Goal: Task Accomplishment & Management: Manage account settings

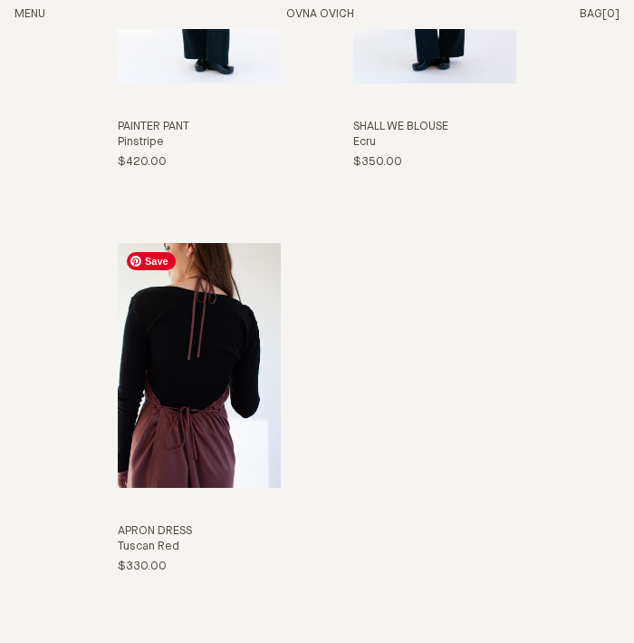
scroll to position [2630, 0]
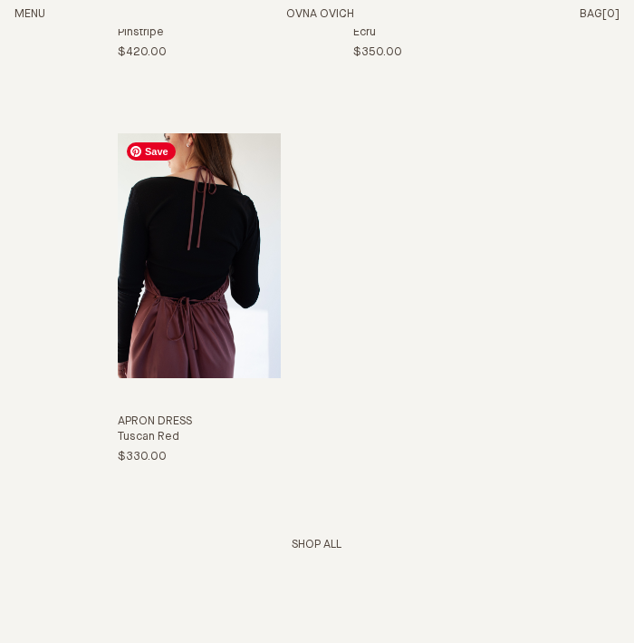
click at [227, 302] on img "Apron Dress" at bounding box center [199, 255] width 163 height 245
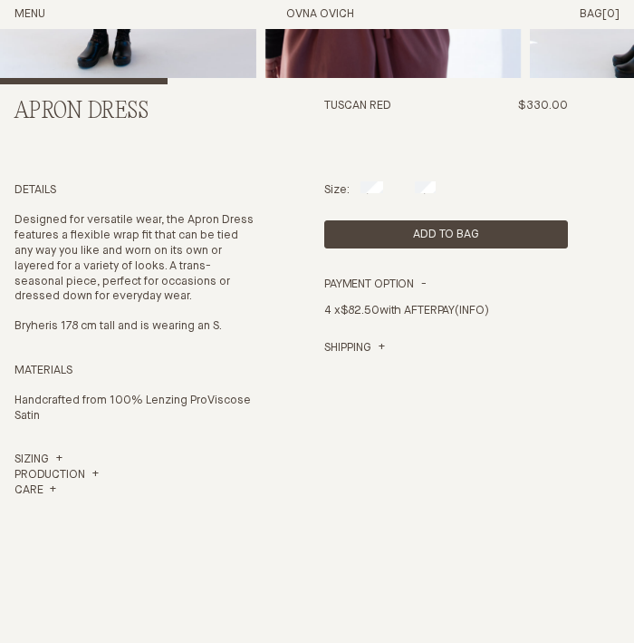
scroll to position [338, 0]
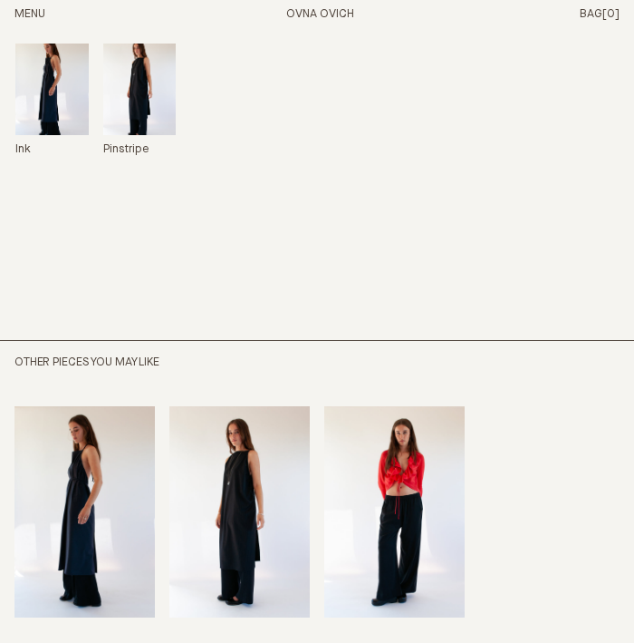
scroll to position [1071, 0]
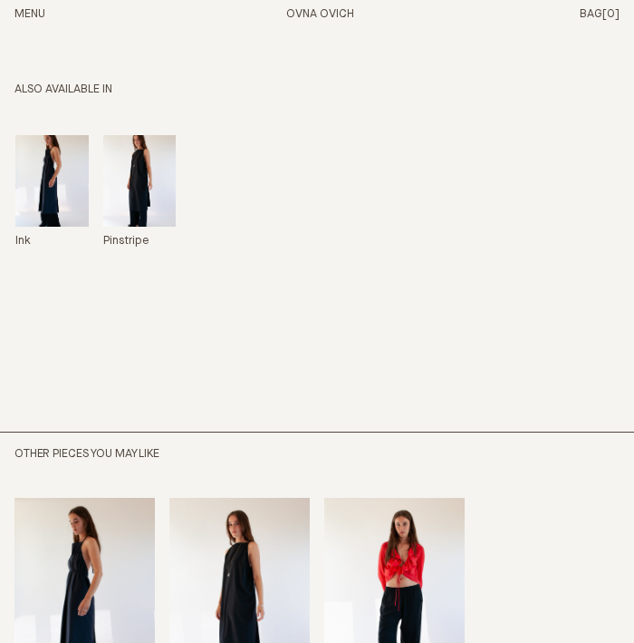
scroll to position [1248, 0]
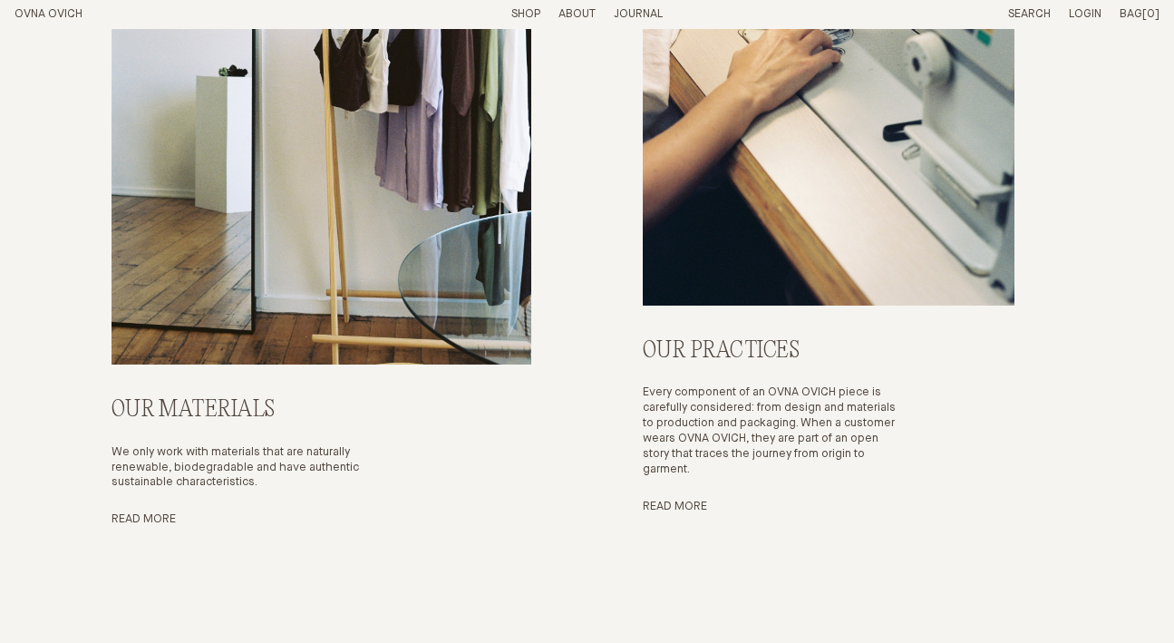
scroll to position [6228, 0]
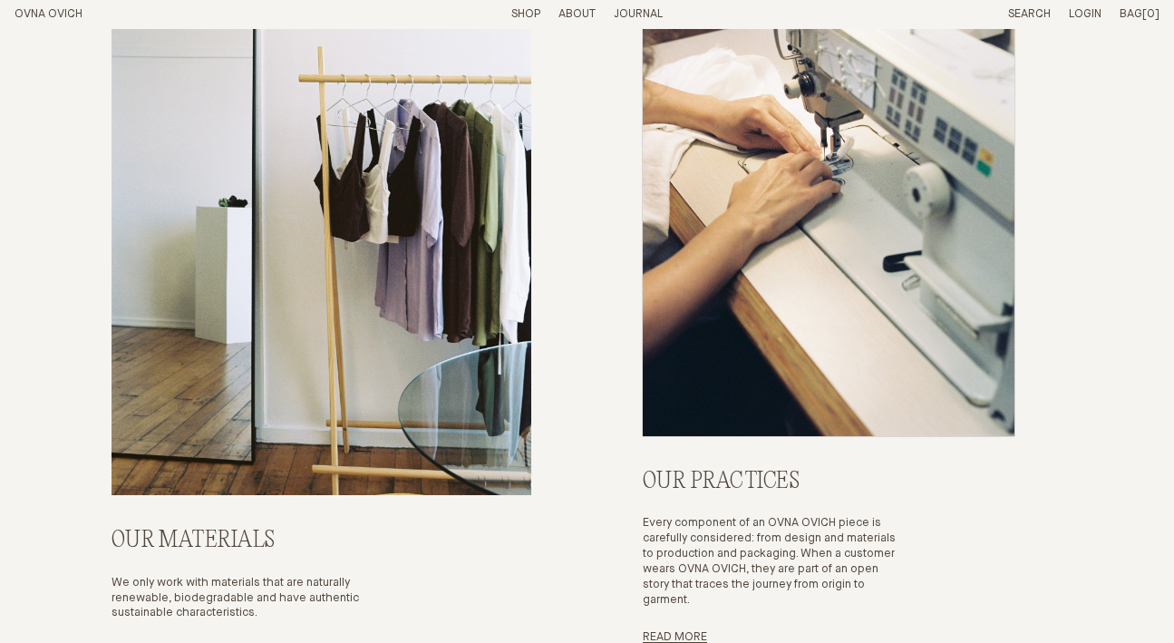
scroll to position [6228, 0]
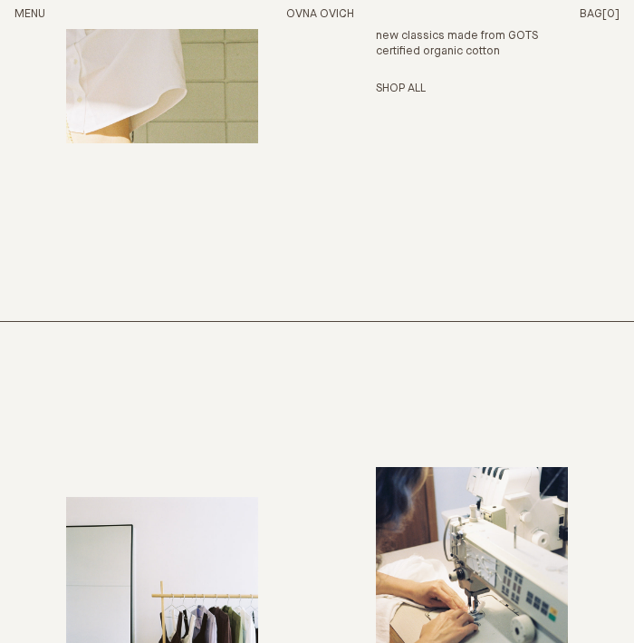
scroll to position [5675, 0]
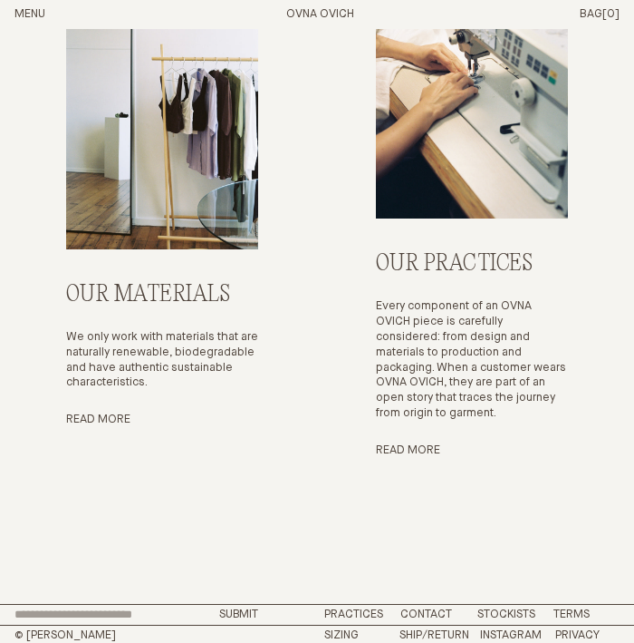
click at [25, 12] on button "Menu" at bounding box center [30, 14] width 31 height 15
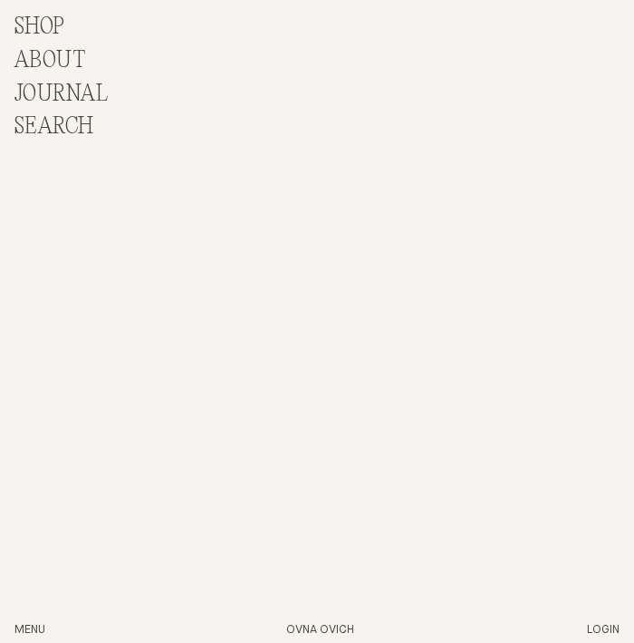
scroll to position [6290, 0]
click at [35, 51] on p "About" at bounding box center [50, 61] width 71 height 26
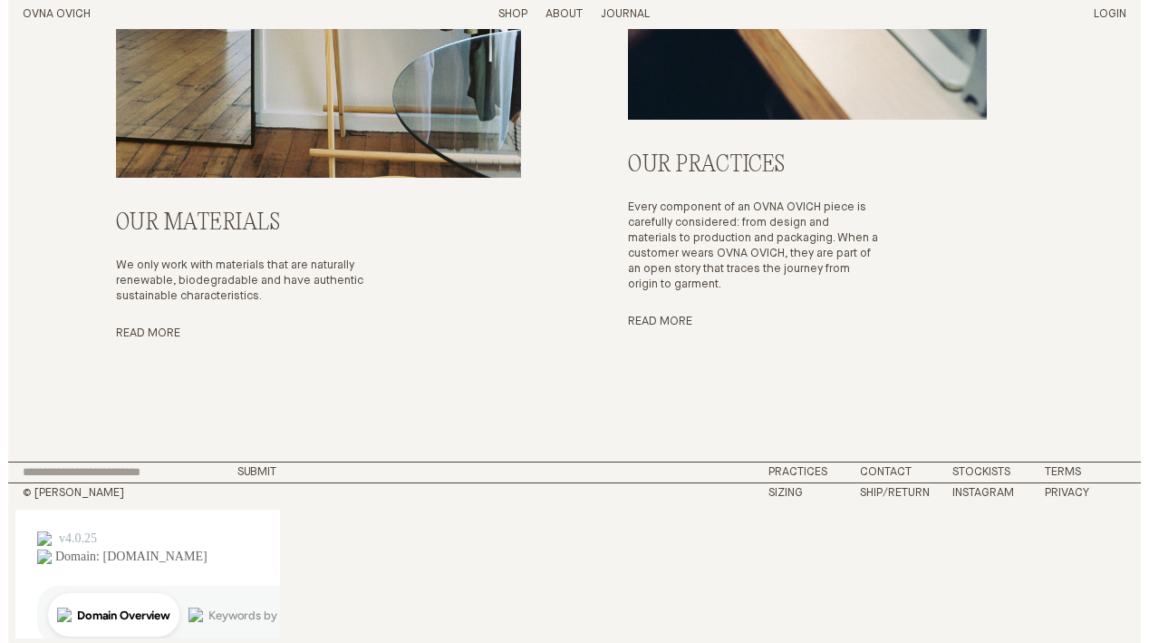
scroll to position [6085, 0]
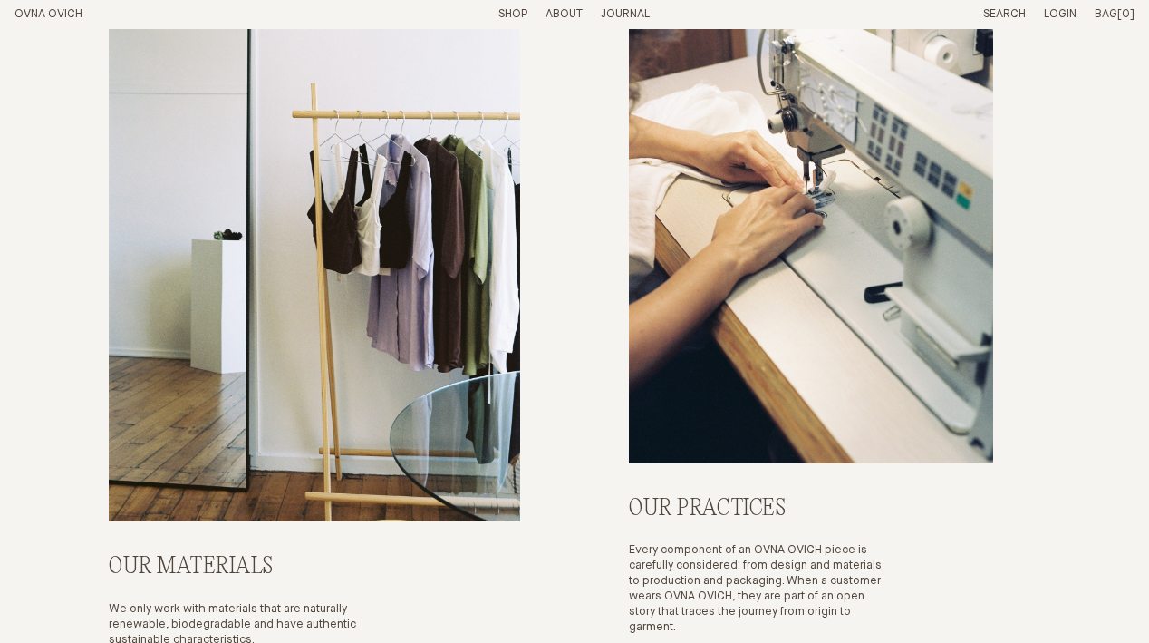
scroll to position [6144, 0]
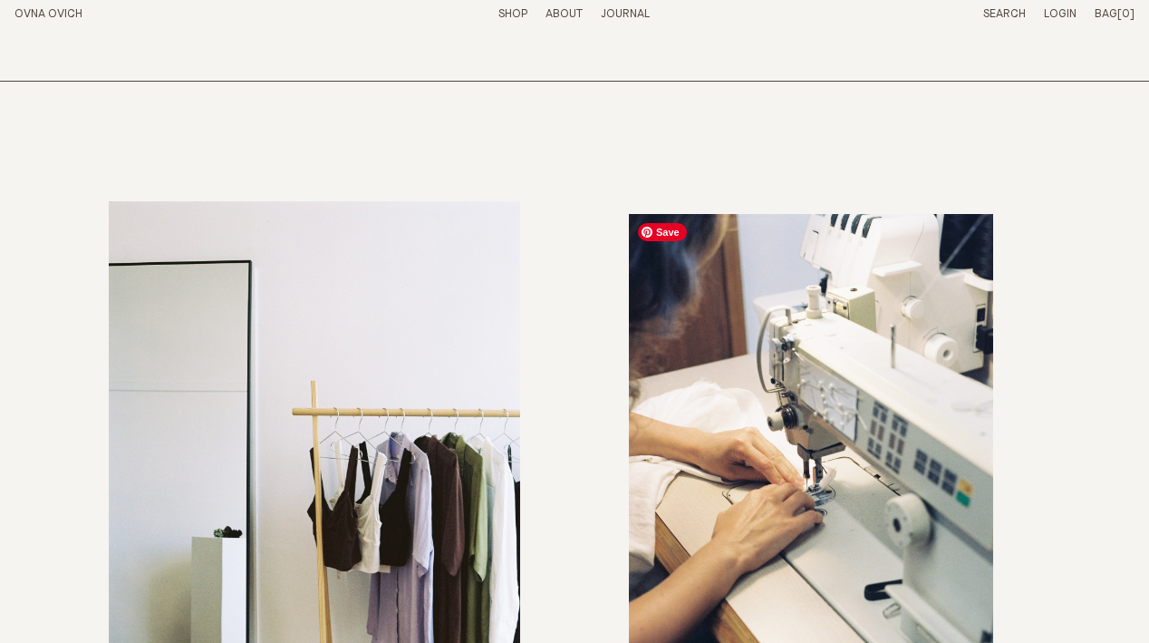
scroll to position [6144, 0]
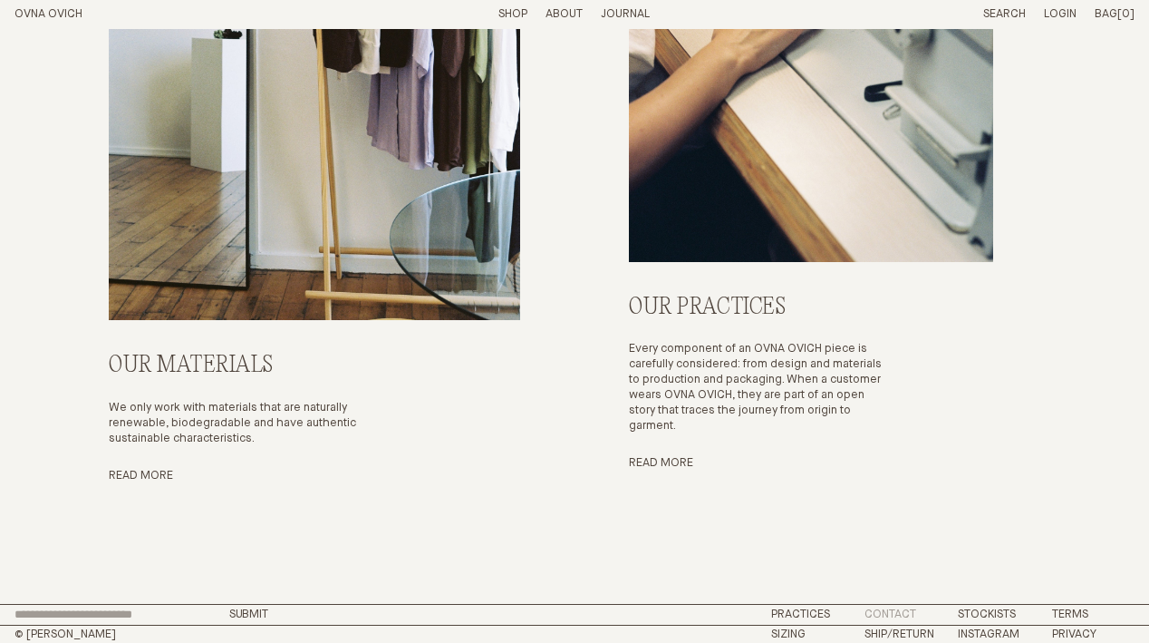
click at [893, 612] on link "Contact" at bounding box center [891, 614] width 52 height 12
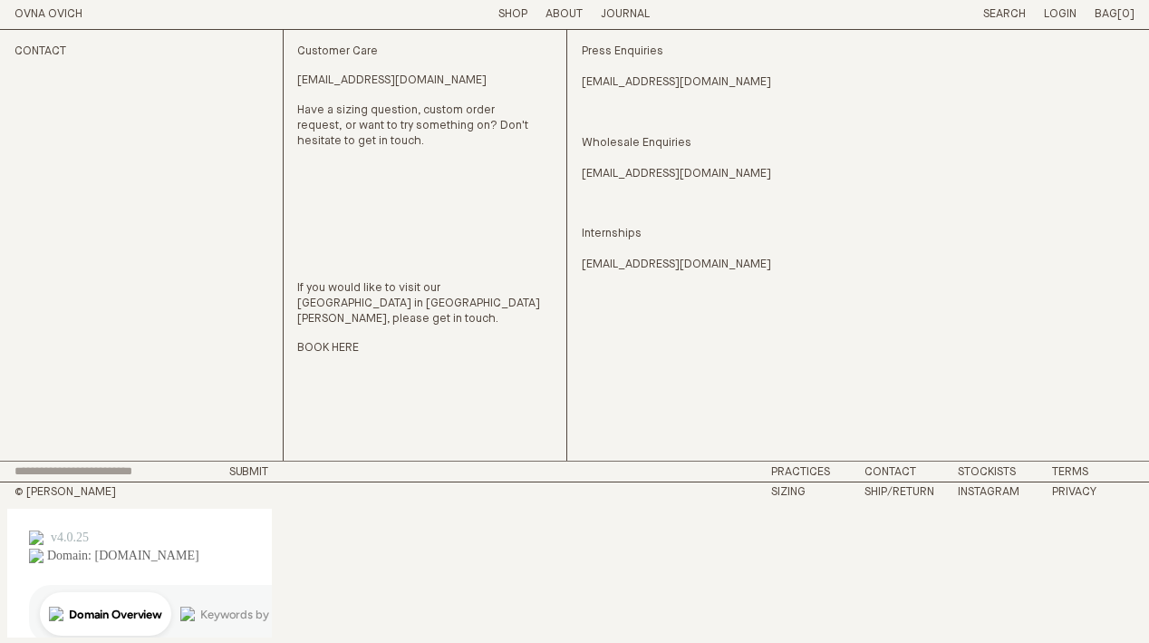
click at [96, 478] on input "email" at bounding box center [117, 471] width 204 height 13
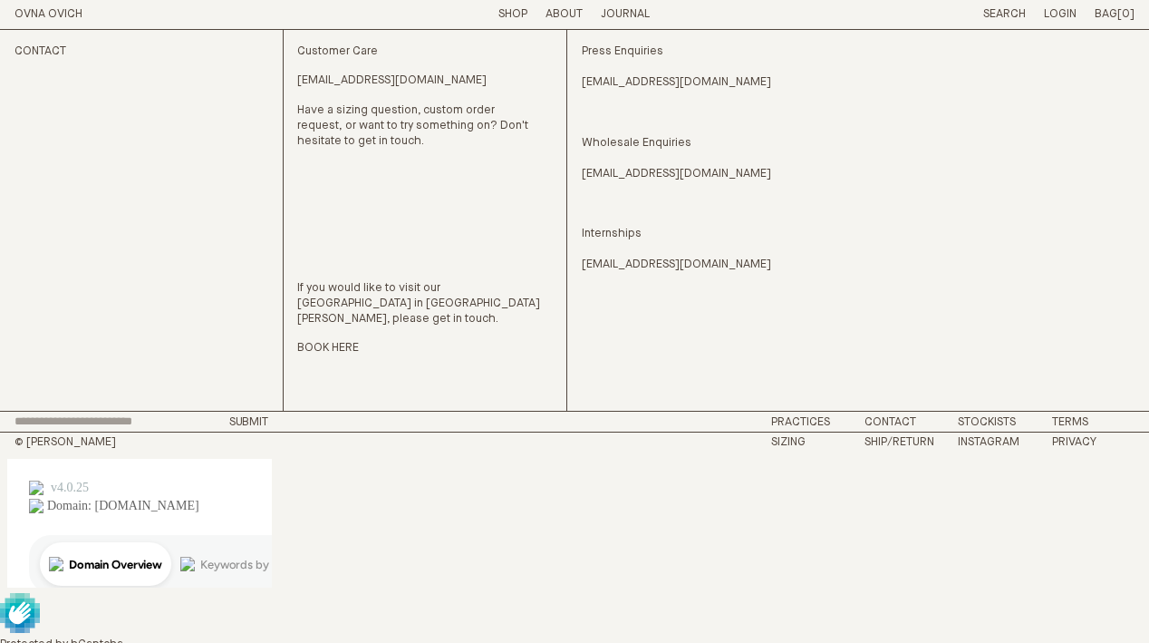
click at [97, 428] on input "email" at bounding box center [117, 421] width 204 height 13
click at [66, 15] on link "OVNA OVICH" at bounding box center [49, 14] width 68 height 12
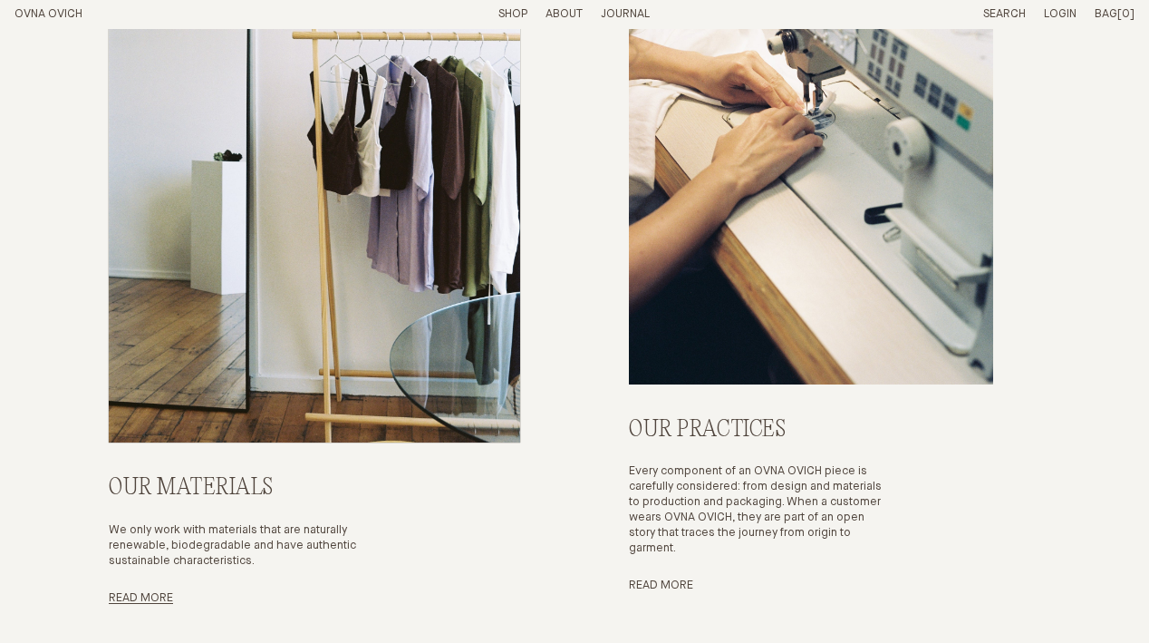
scroll to position [6144, 0]
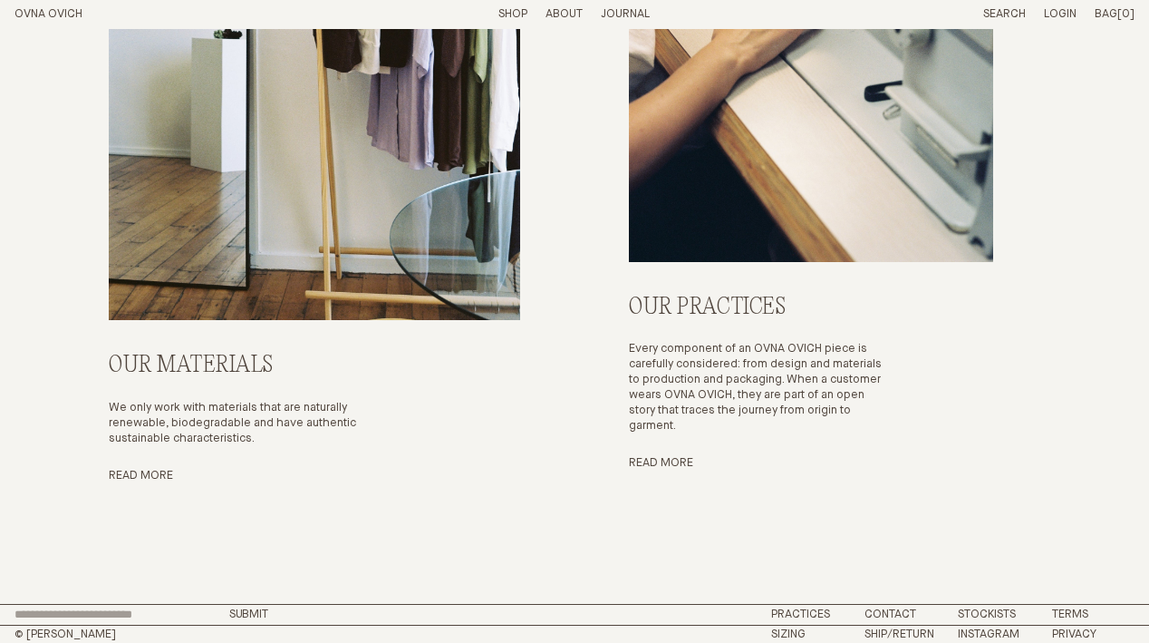
click at [162, 608] on input "email" at bounding box center [117, 614] width 204 height 13
click at [151, 609] on input "email" at bounding box center [117, 614] width 204 height 13
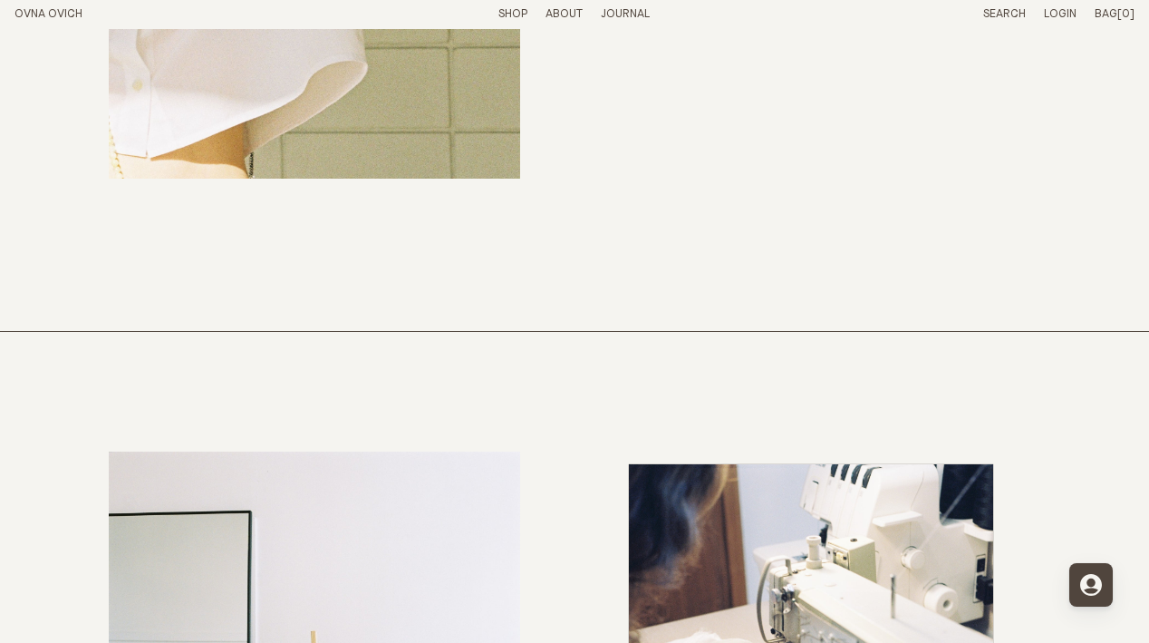
scroll to position [5462, 0]
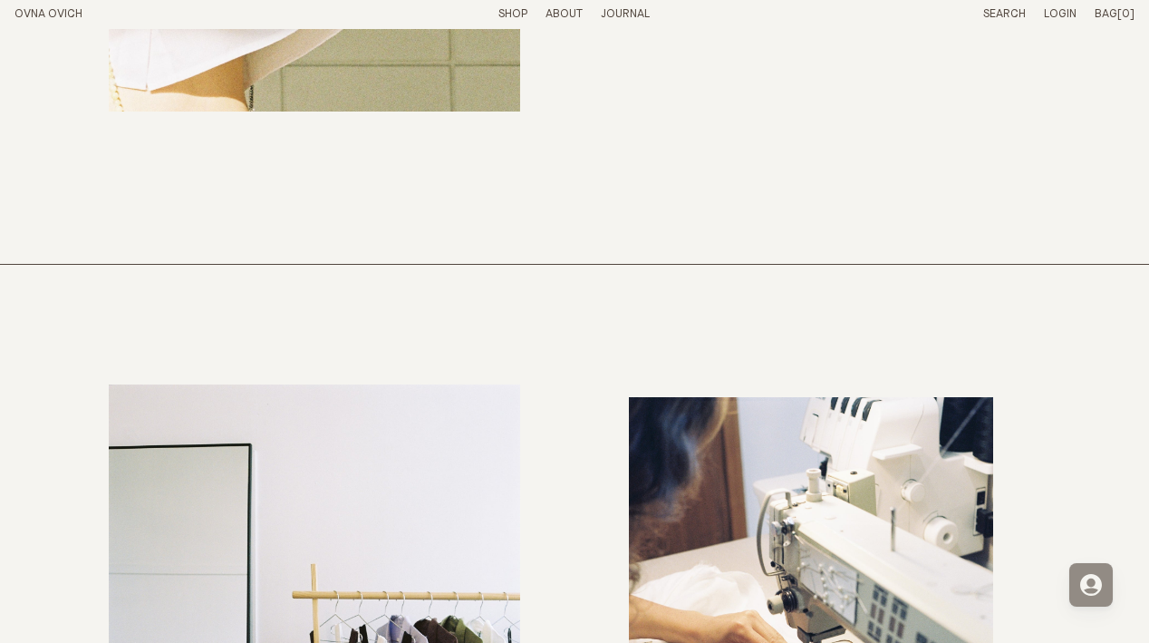
click at [1098, 574] on icon "Open for you tab" at bounding box center [1091, 585] width 22 height 22
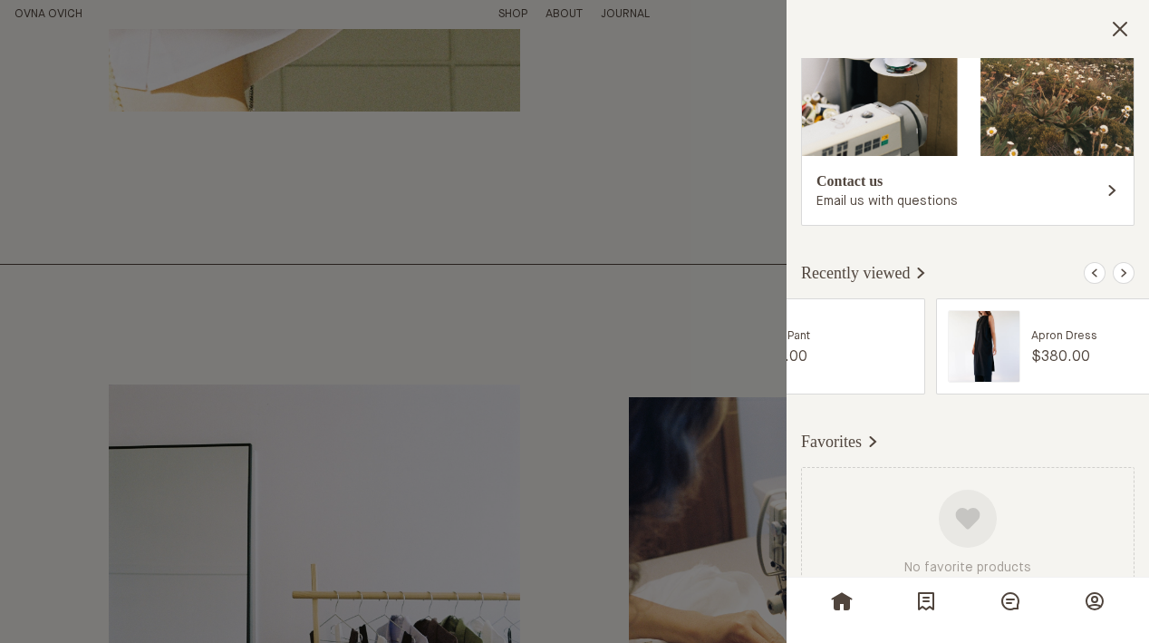
scroll to position [594, 0]
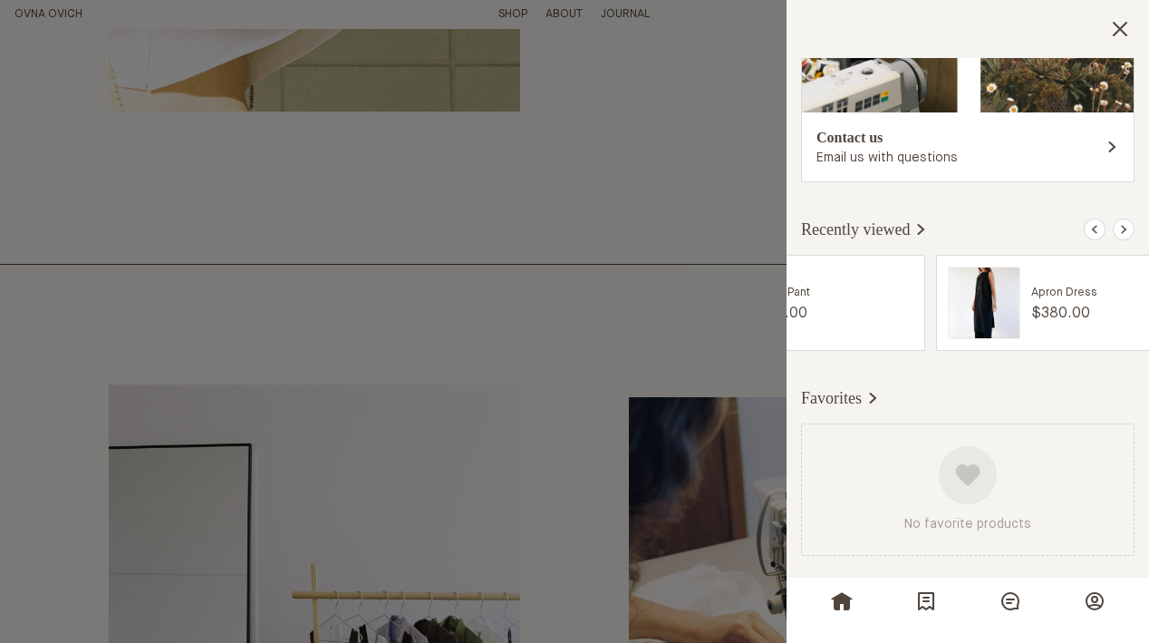
click at [965, 465] on icon at bounding box center [968, 474] width 24 height 21
click at [992, 286] on img at bounding box center [984, 302] width 73 height 73
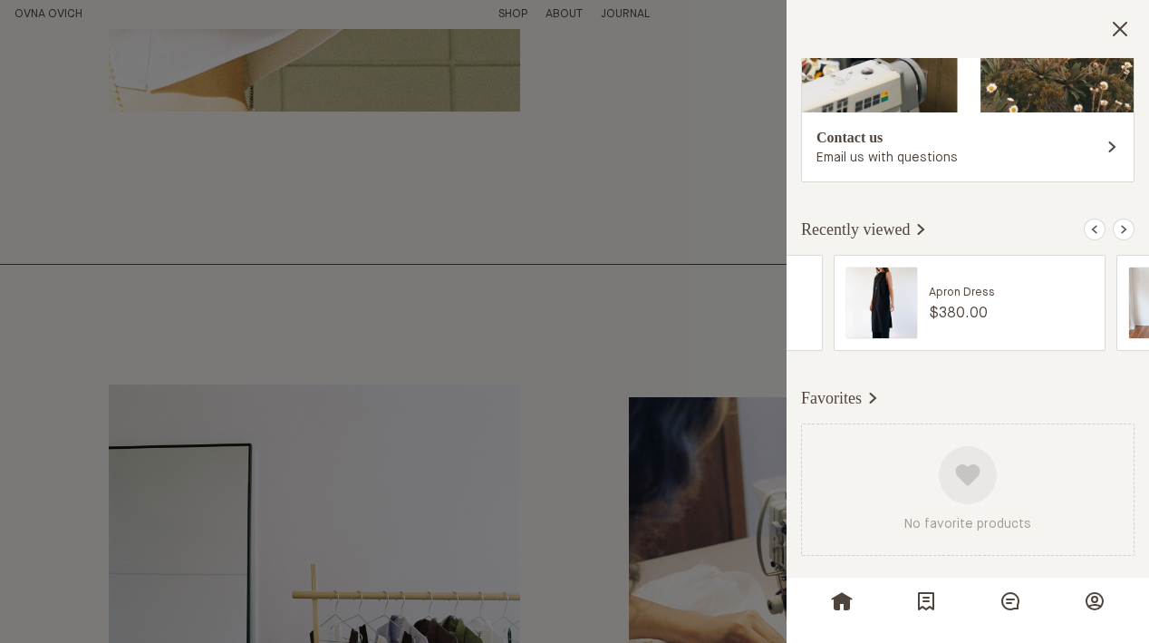
scroll to position [0, 1948]
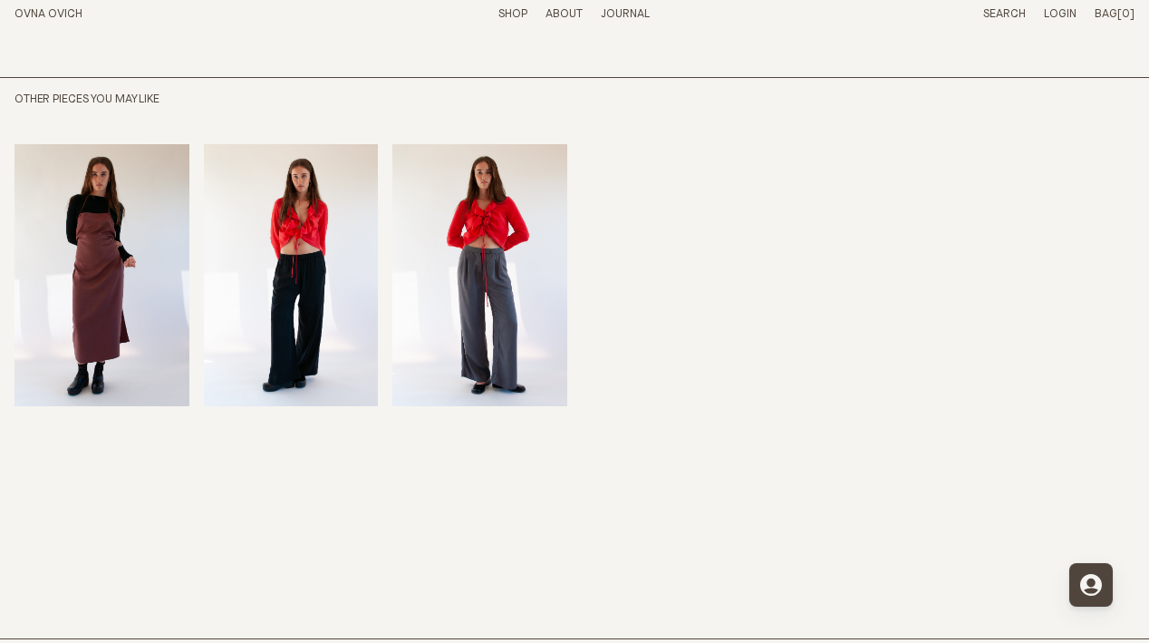
scroll to position [1463, 0]
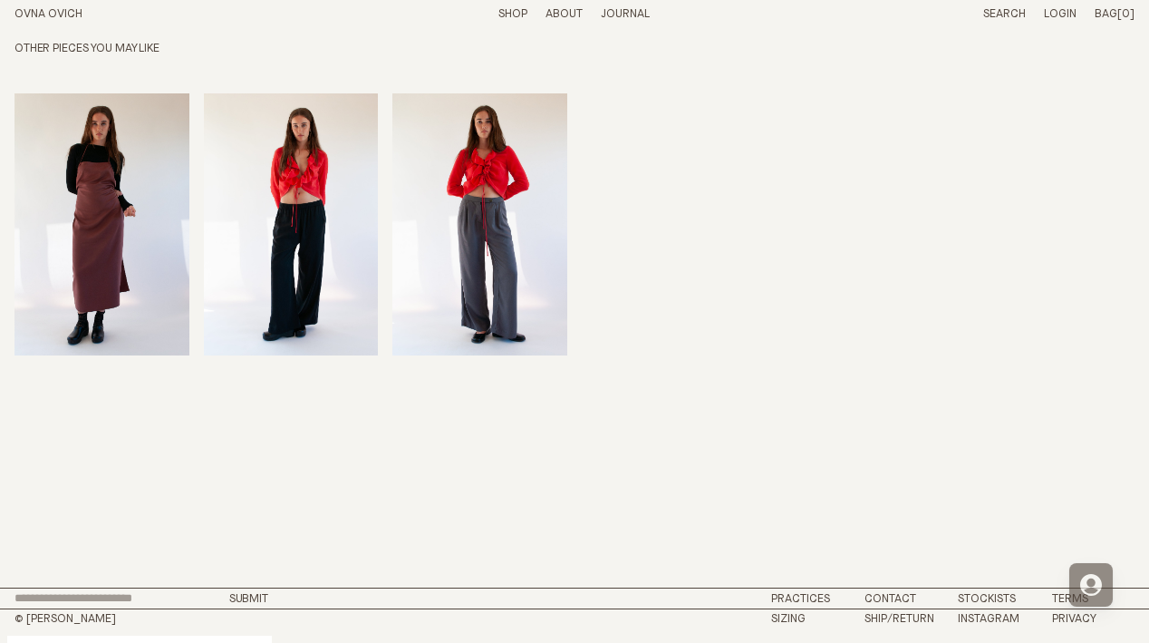
click at [1088, 572] on button "Open for you tab" at bounding box center [1091, 585] width 44 height 44
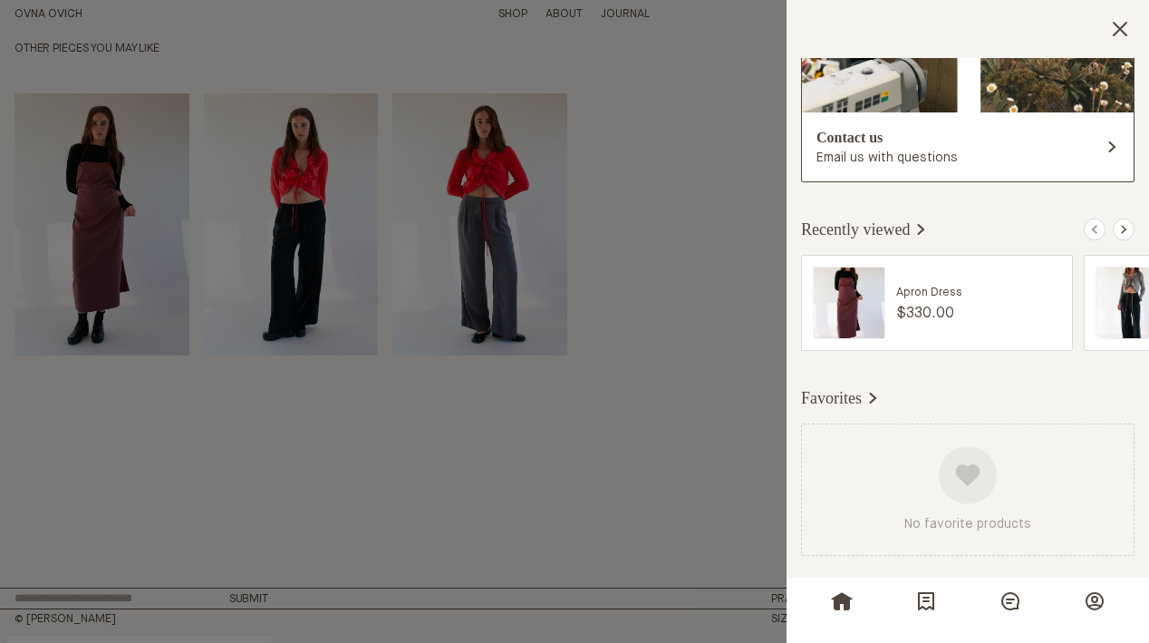
scroll to position [392, 0]
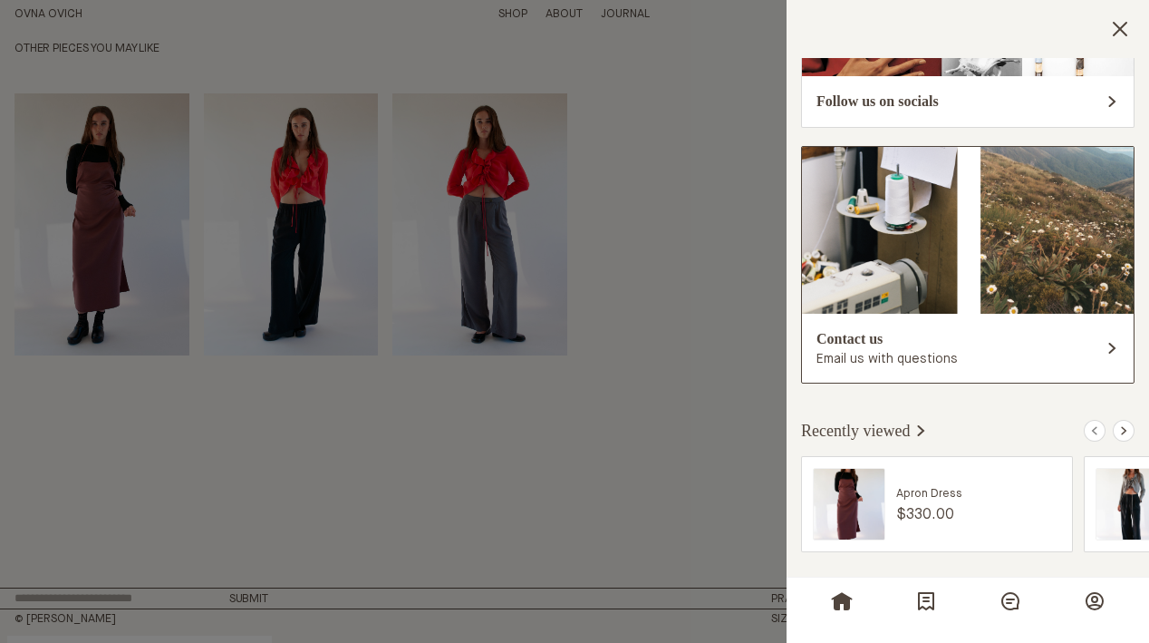
click at [1078, 339] on h5 "Contact us" at bounding box center [955, 339] width 277 height 22
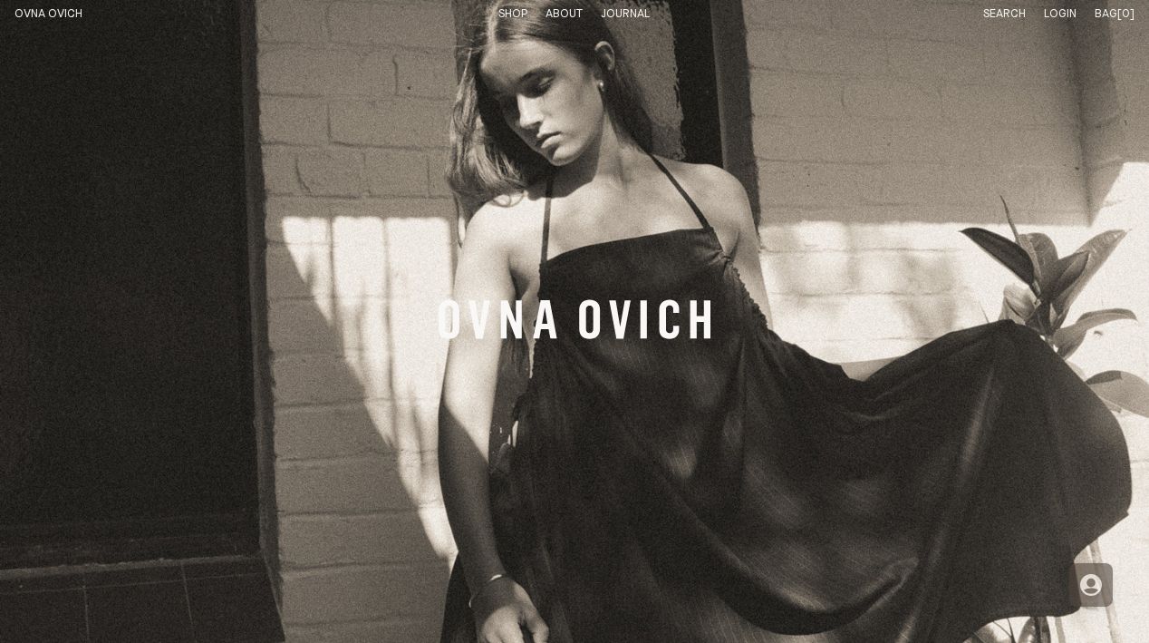
click at [1090, 587] on icon "Open for you tab" at bounding box center [1091, 585] width 22 height 22
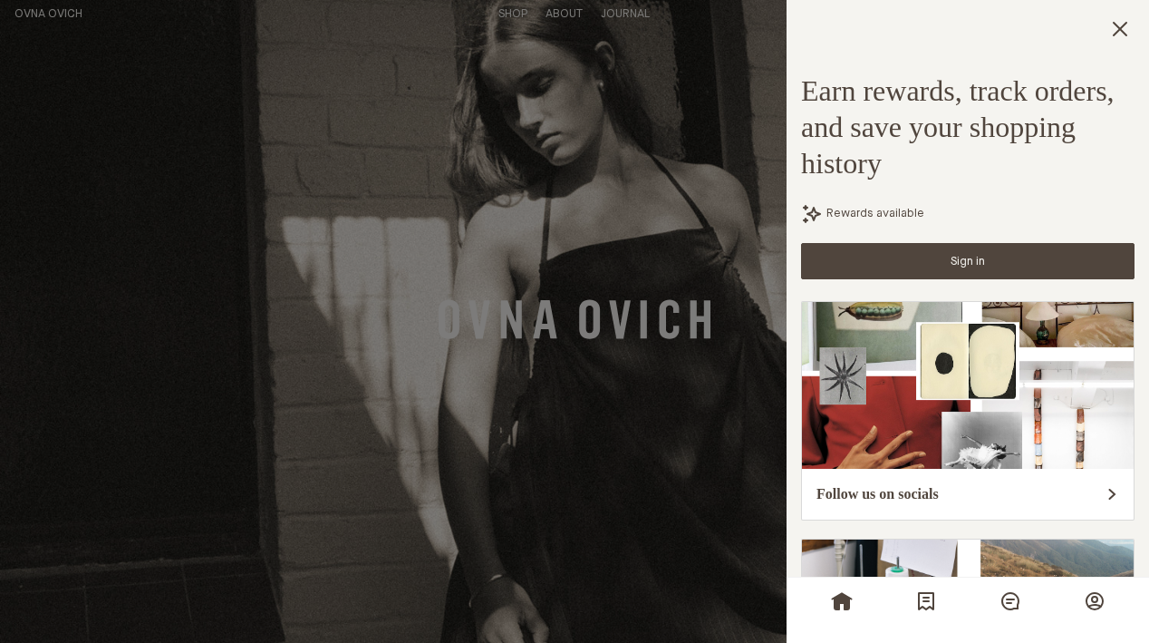
click at [945, 262] on link "Sign in" at bounding box center [968, 261] width 334 height 36
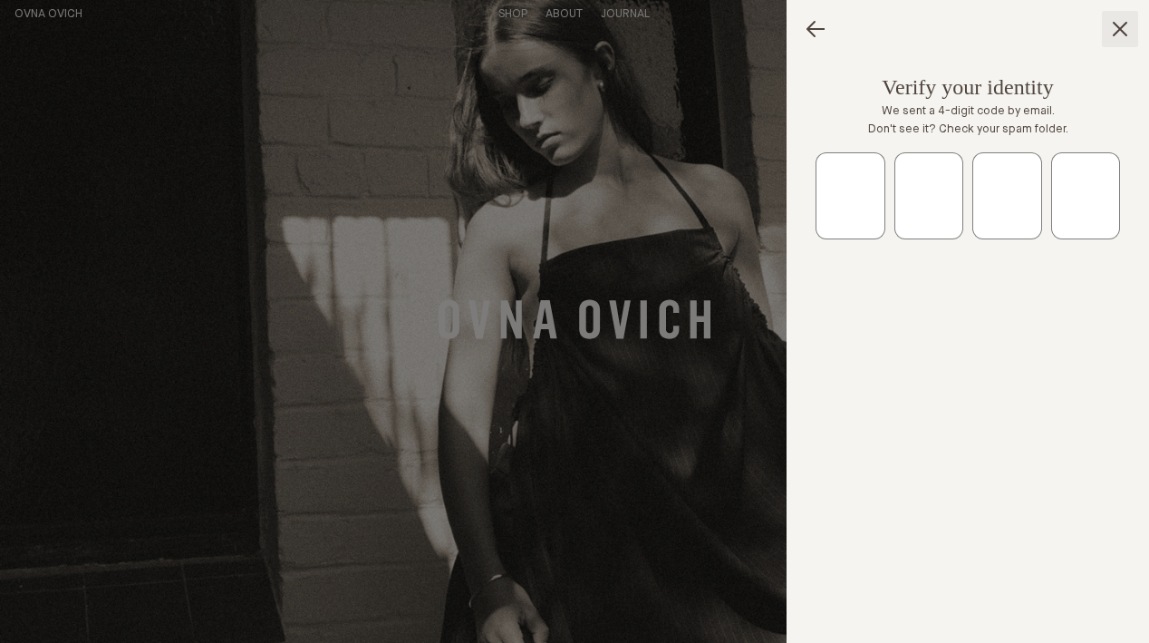
click at [1110, 27] on icon "Close dialog" at bounding box center [1120, 29] width 22 height 22
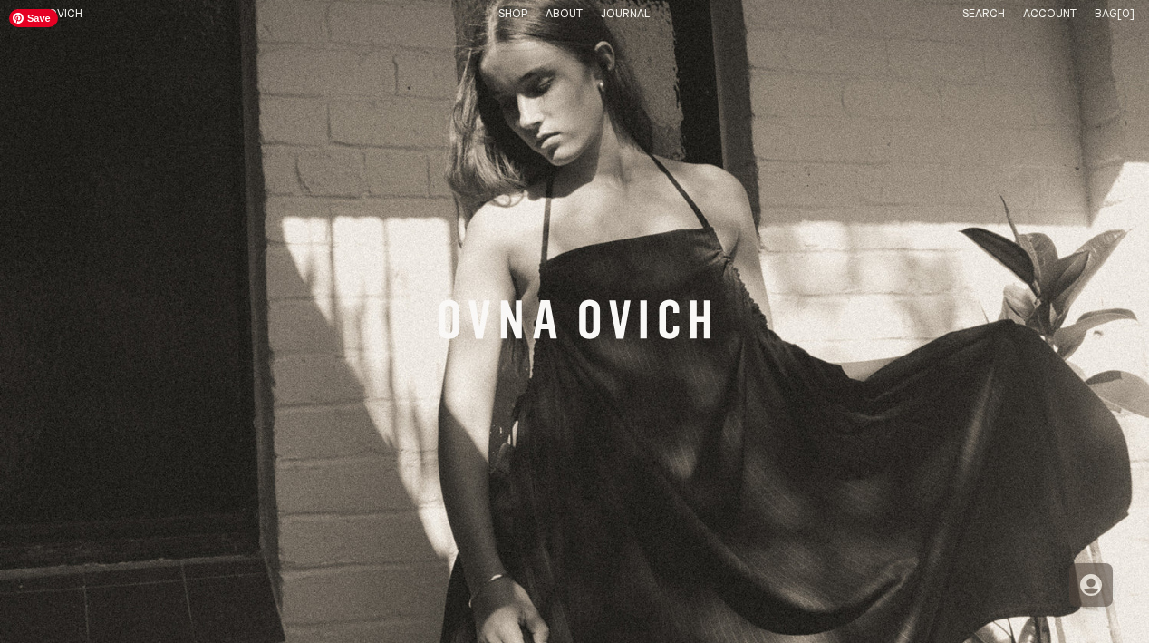
click at [1088, 575] on icon "Open for you tab" at bounding box center [1091, 585] width 22 height 22
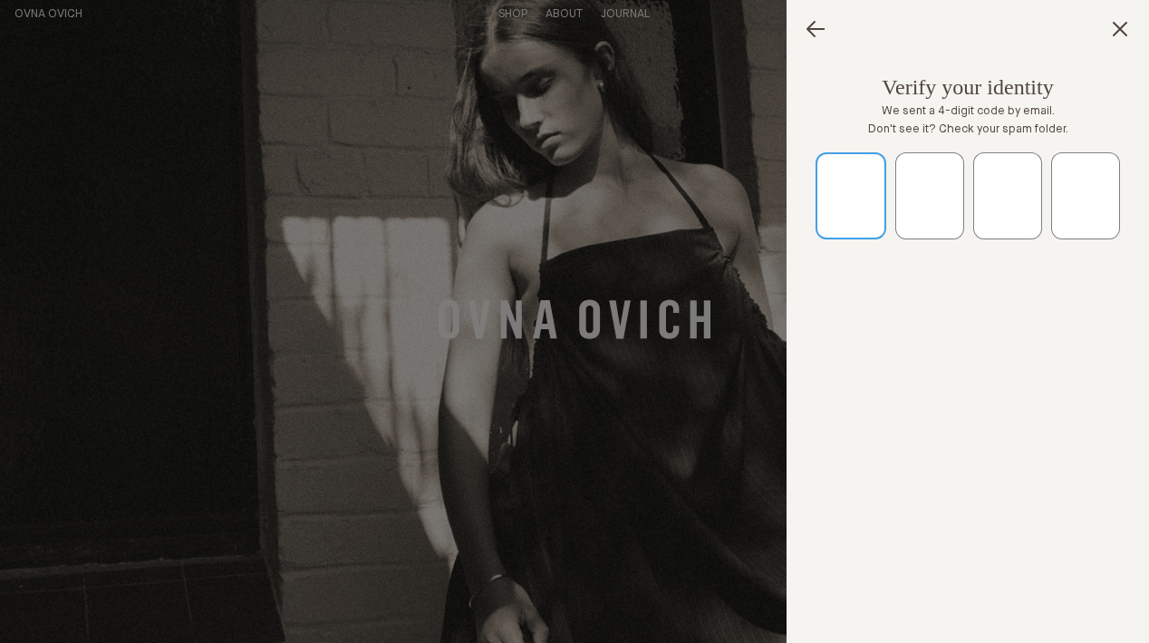
click at [854, 213] on input "text" at bounding box center [851, 195] width 71 height 87
paste input "*"
type input "*"
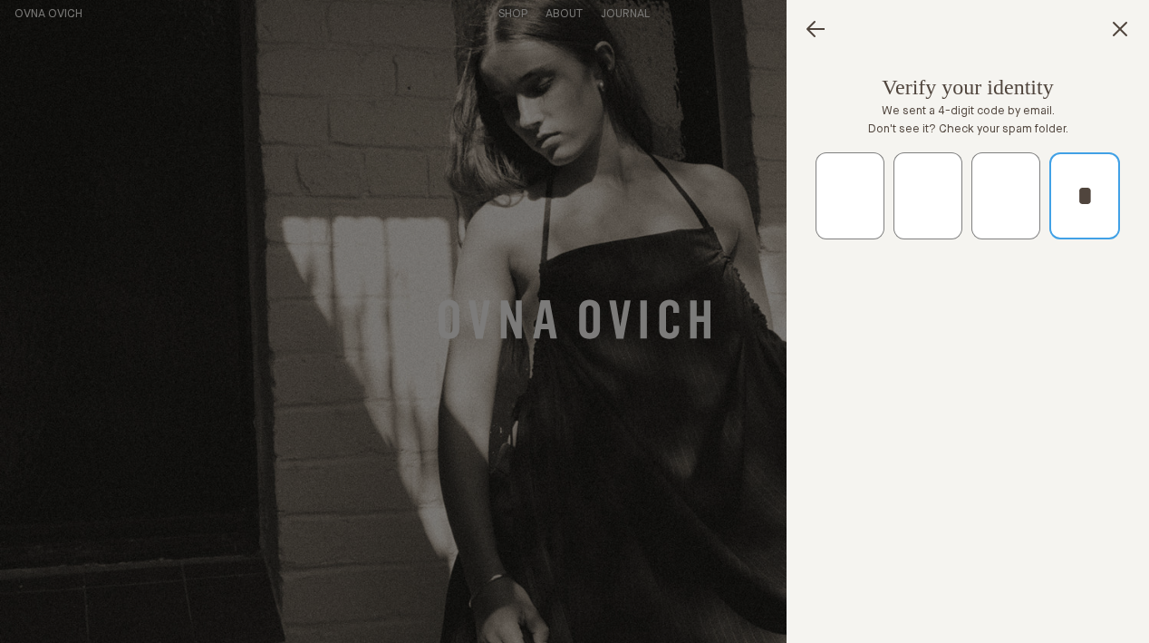
type input "*"
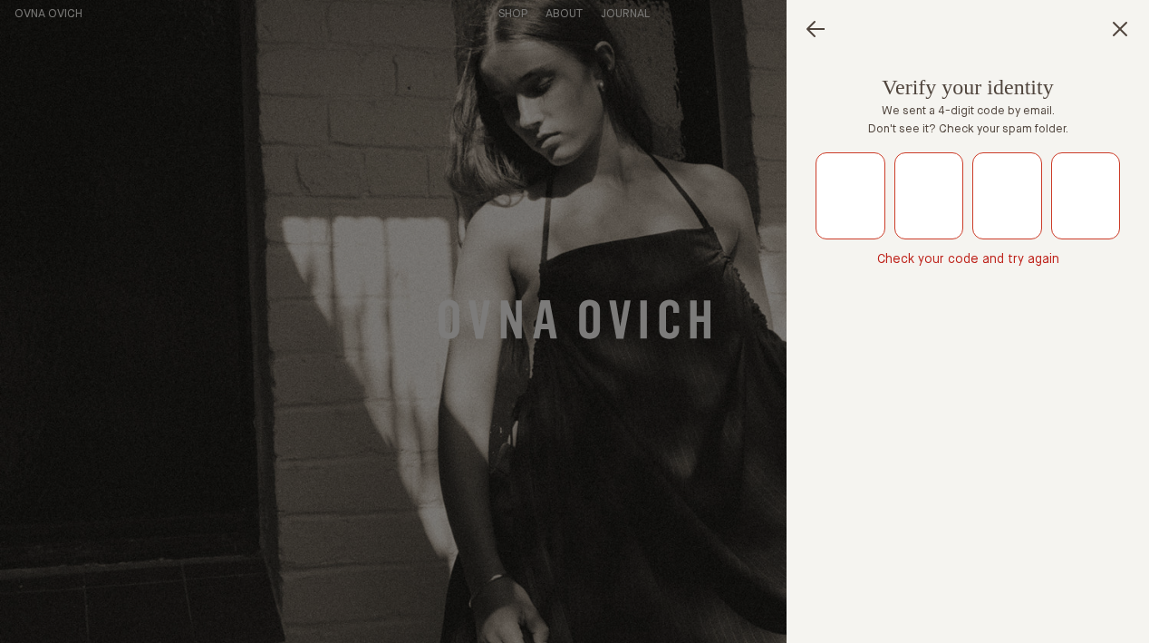
click at [891, 262] on p "Check your code and try again" at bounding box center [968, 259] width 182 height 18
click at [847, 200] on input "text" at bounding box center [851, 195] width 71 height 87
type input "*"
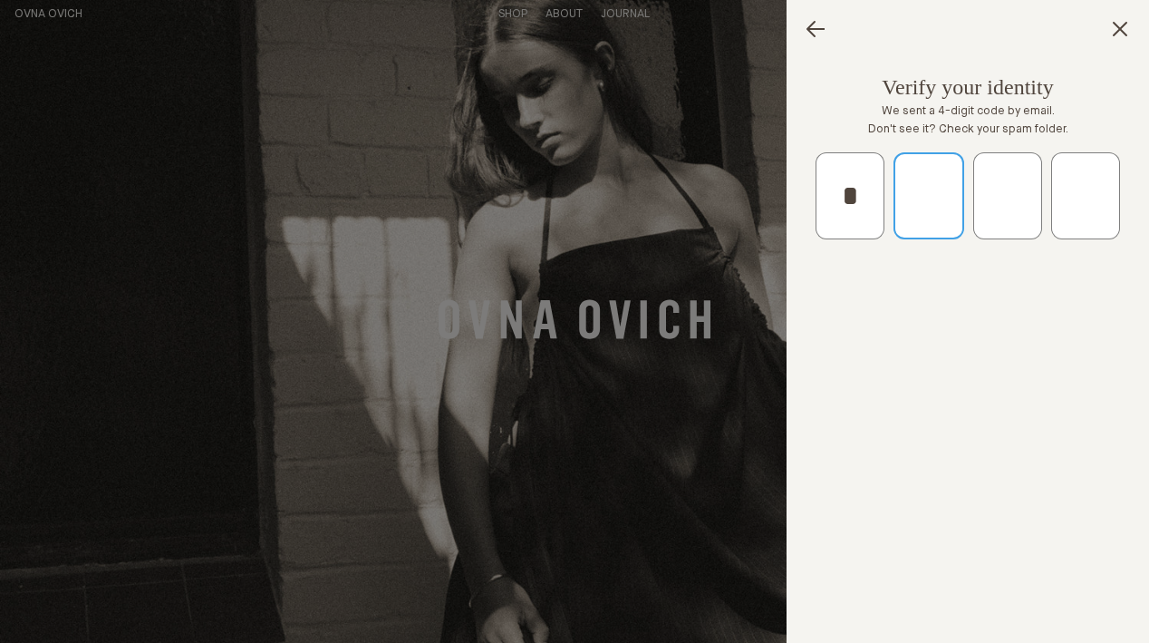
type input "*"
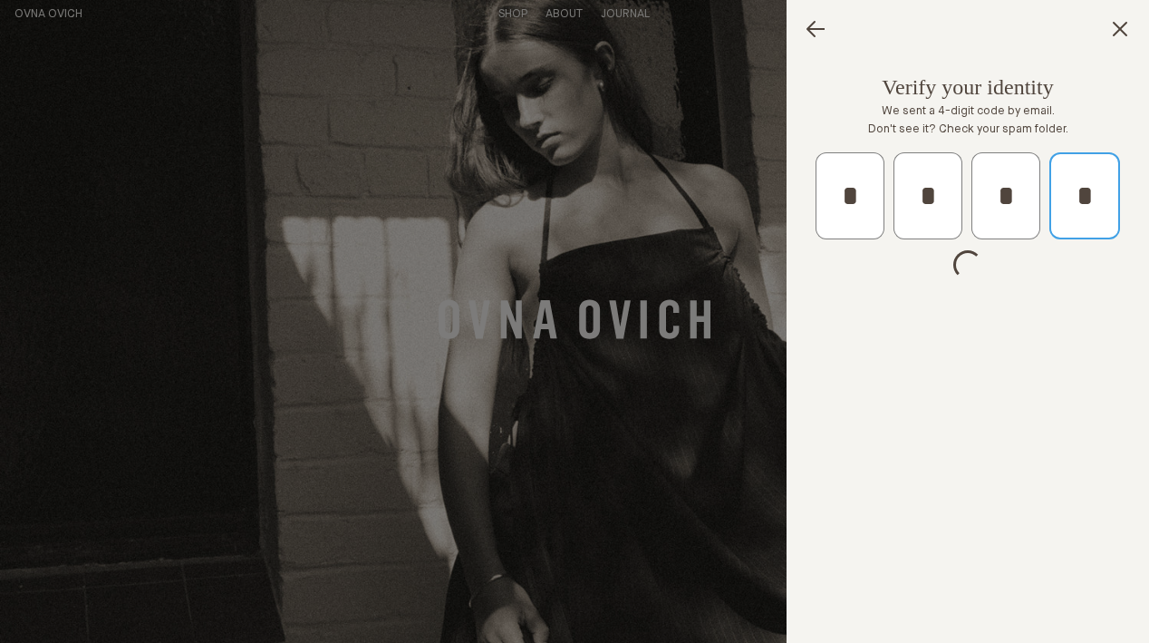
type input "*"
click at [844, 87] on div "Verify your identity We sent a 4-digit code by email. Don't see it? Check your …" at bounding box center [968, 161] width 363 height 207
click at [810, 34] on icon "Go back" at bounding box center [816, 29] width 22 height 22
click at [813, 30] on icon "Go back" at bounding box center [816, 29] width 22 height 22
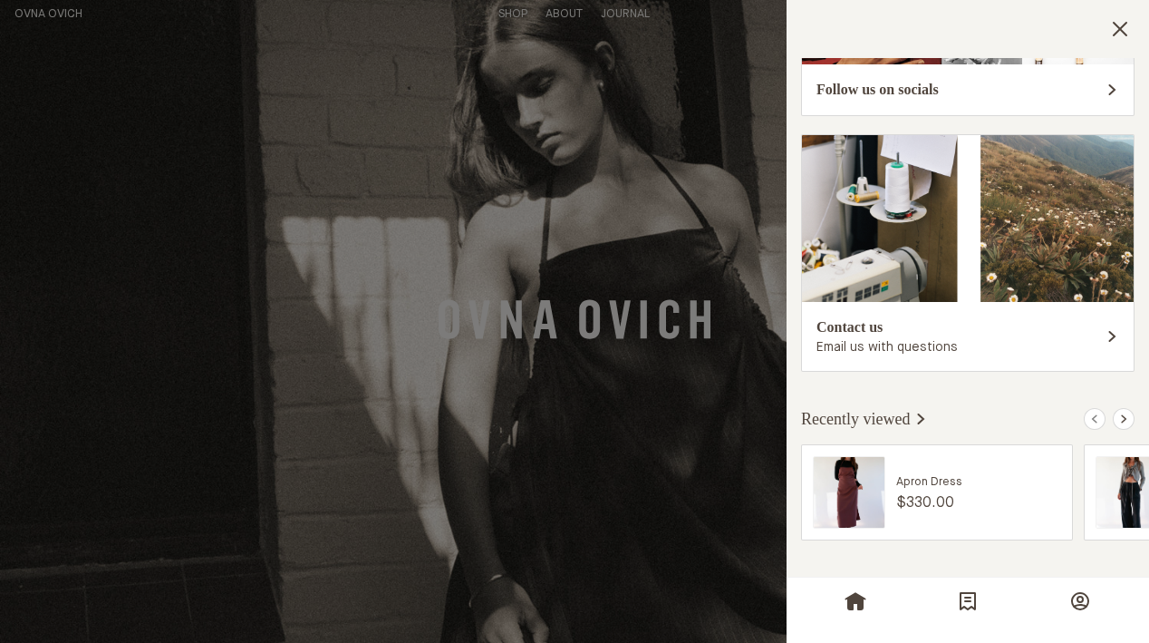
scroll to position [591, 0]
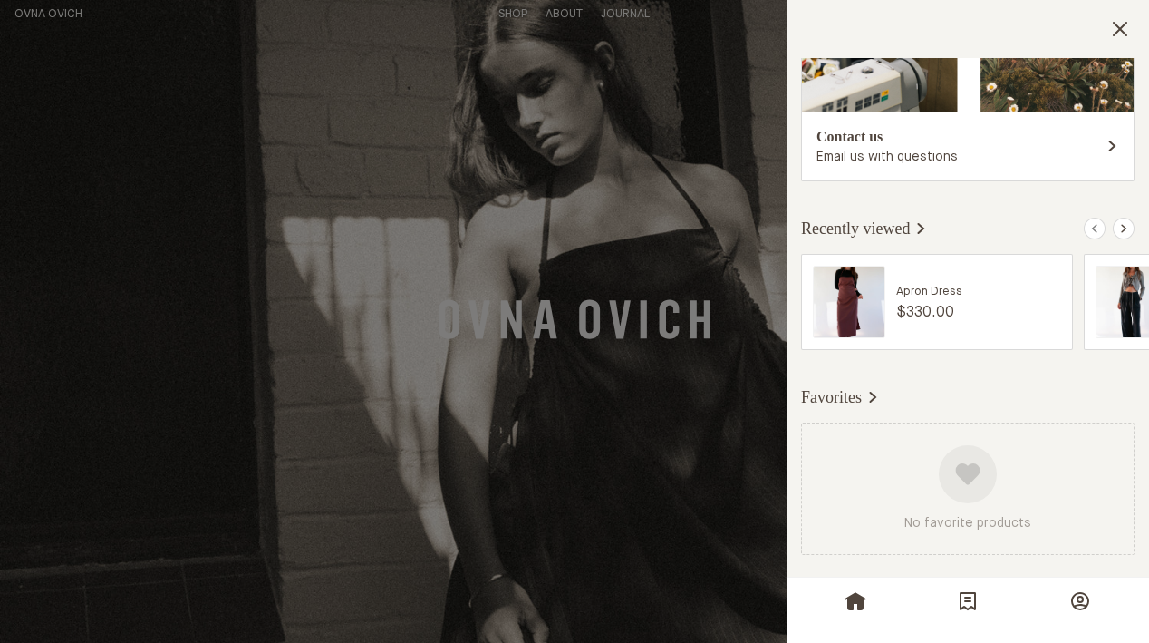
click at [954, 497] on div at bounding box center [968, 474] width 58 height 58
click at [880, 401] on icon "button" at bounding box center [872, 397] width 15 height 15
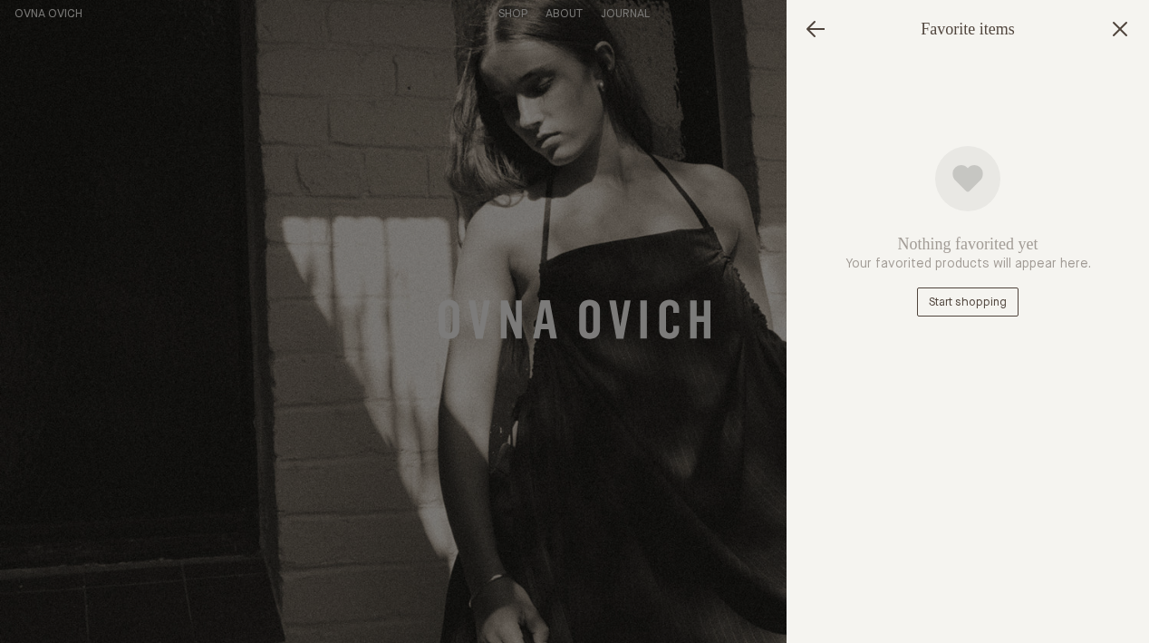
click at [958, 297] on span "Start shopping" at bounding box center [968, 302] width 78 height 12
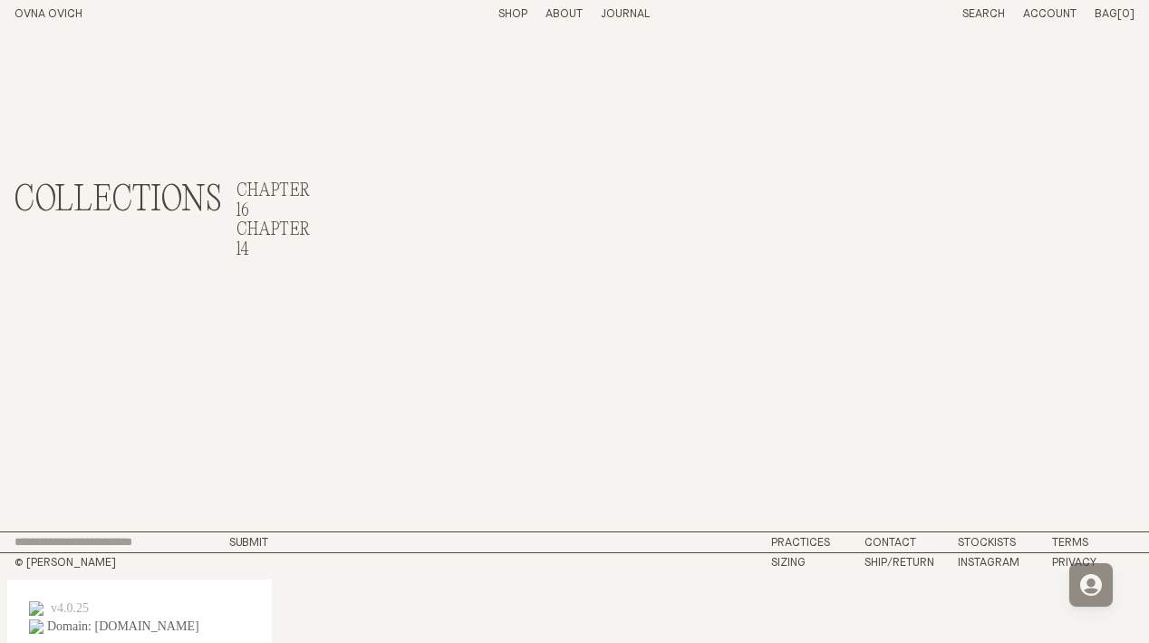
click at [1084, 580] on icon "Open for you tab" at bounding box center [1091, 585] width 22 height 22
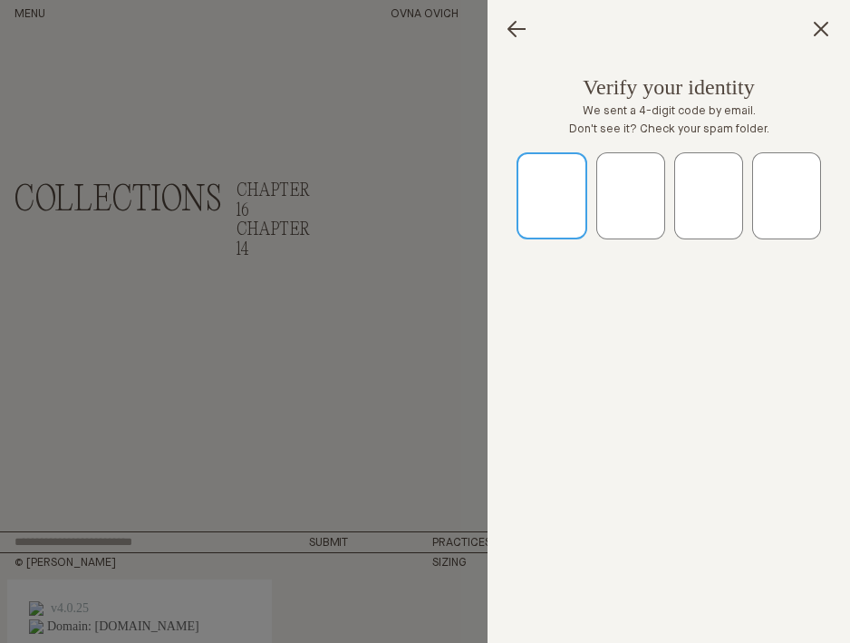
click at [570, 195] on input "text" at bounding box center [552, 195] width 71 height 87
type input "*"
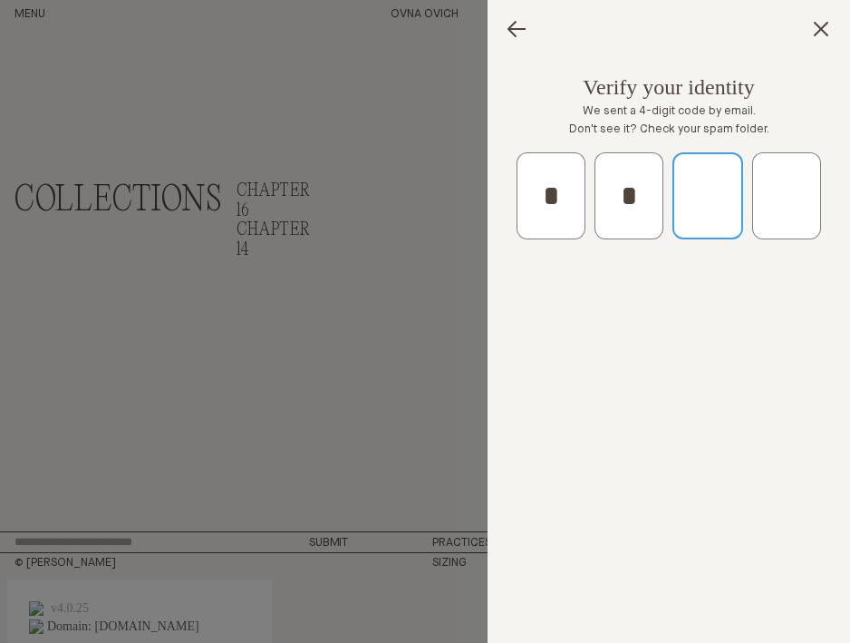
type input "*"
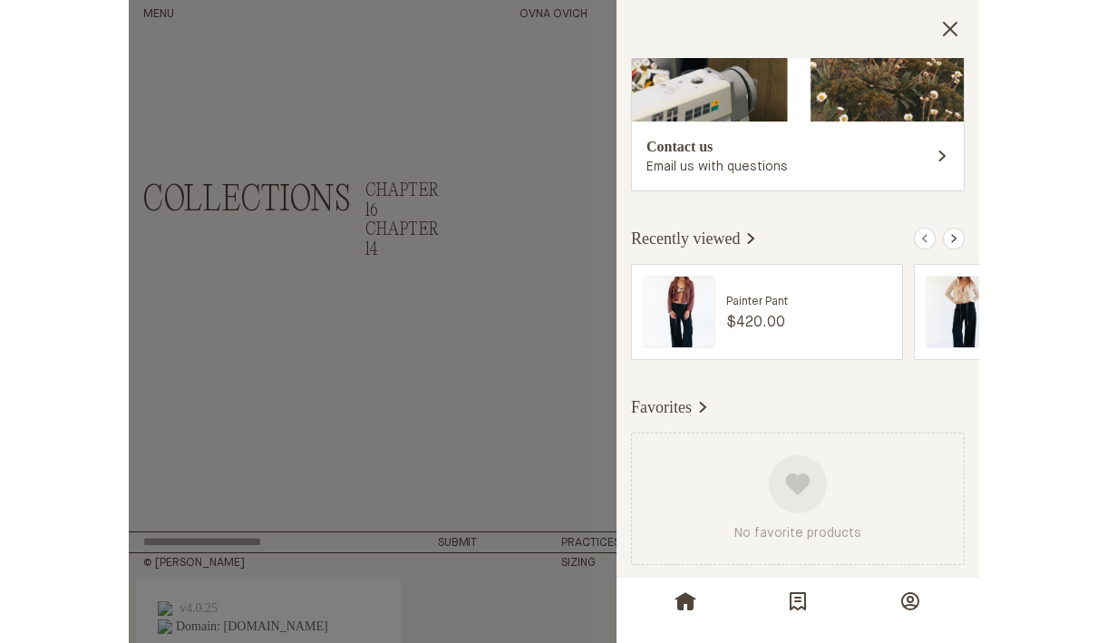
scroll to position [442, 0]
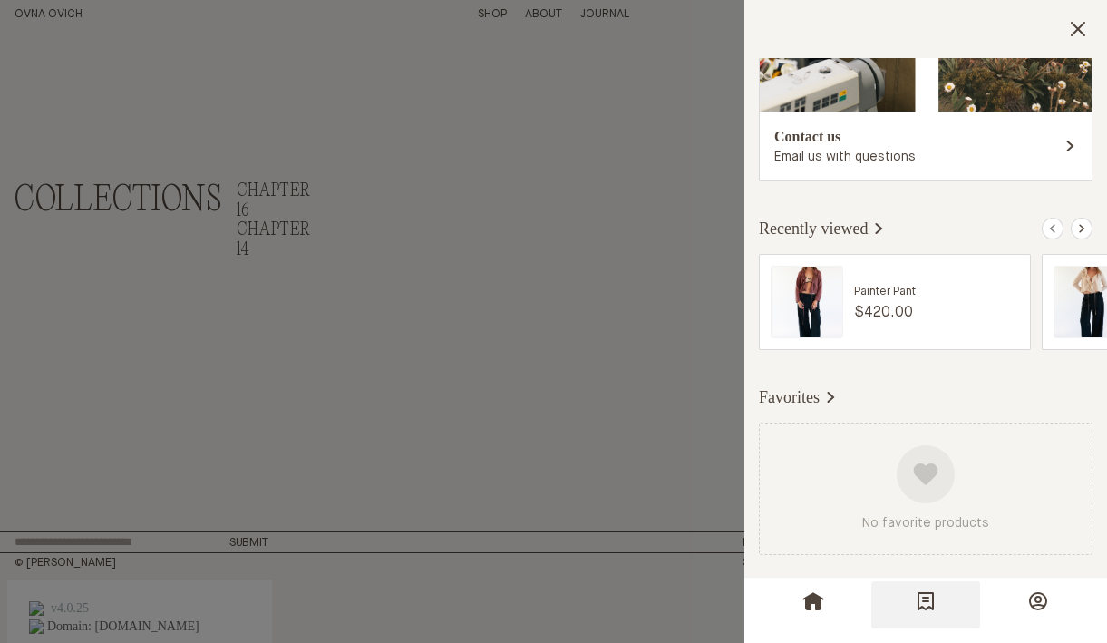
click at [923, 595] on icon "Orders" at bounding box center [925, 601] width 22 height 22
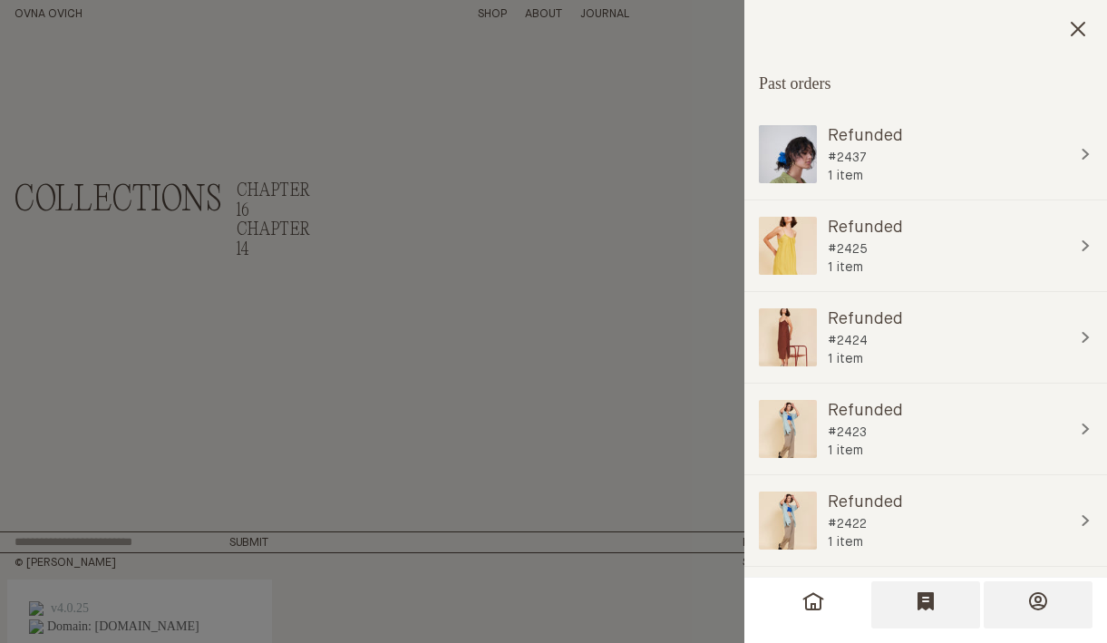
click at [1033, 594] on icon "Profile" at bounding box center [1038, 601] width 18 height 18
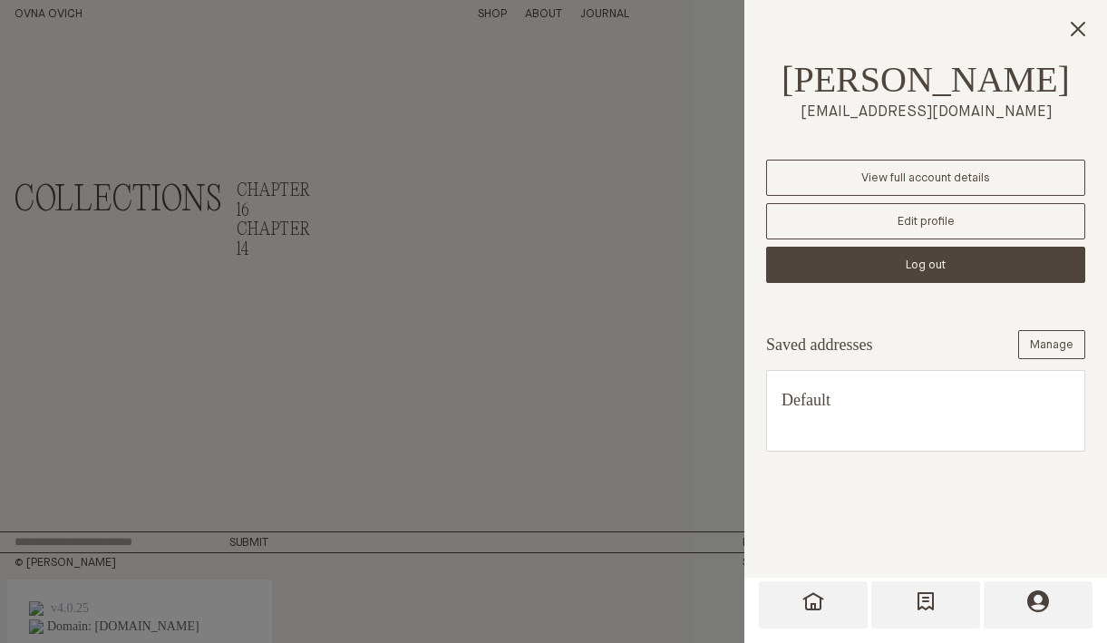
click at [816, 606] on icon "For You" at bounding box center [813, 601] width 22 height 22
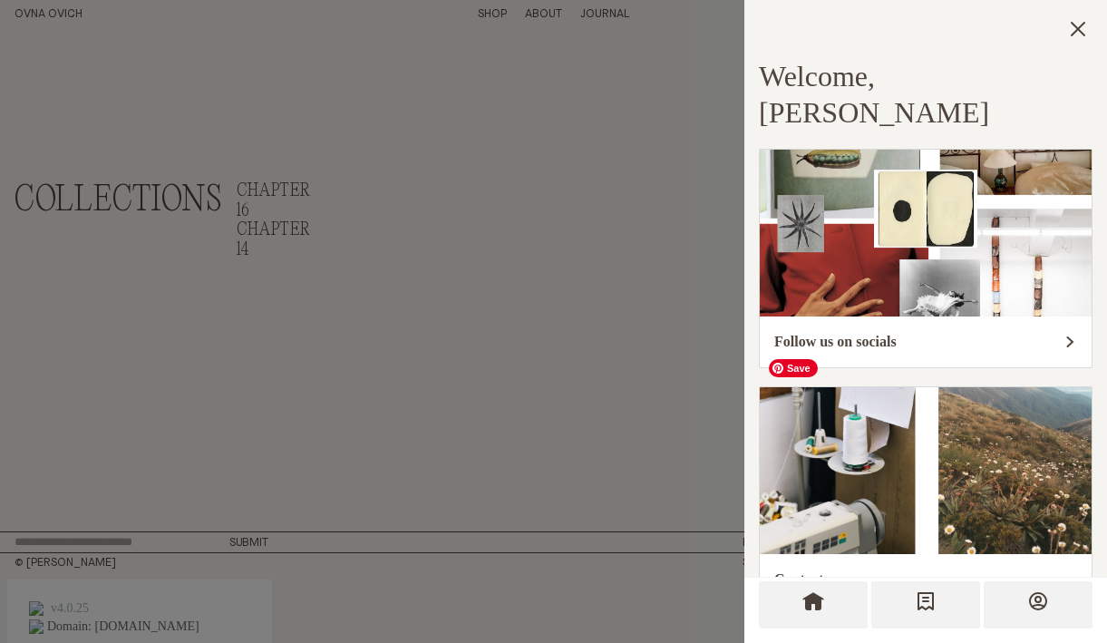
click at [923, 589] on button "Orders" at bounding box center [925, 604] width 109 height 47
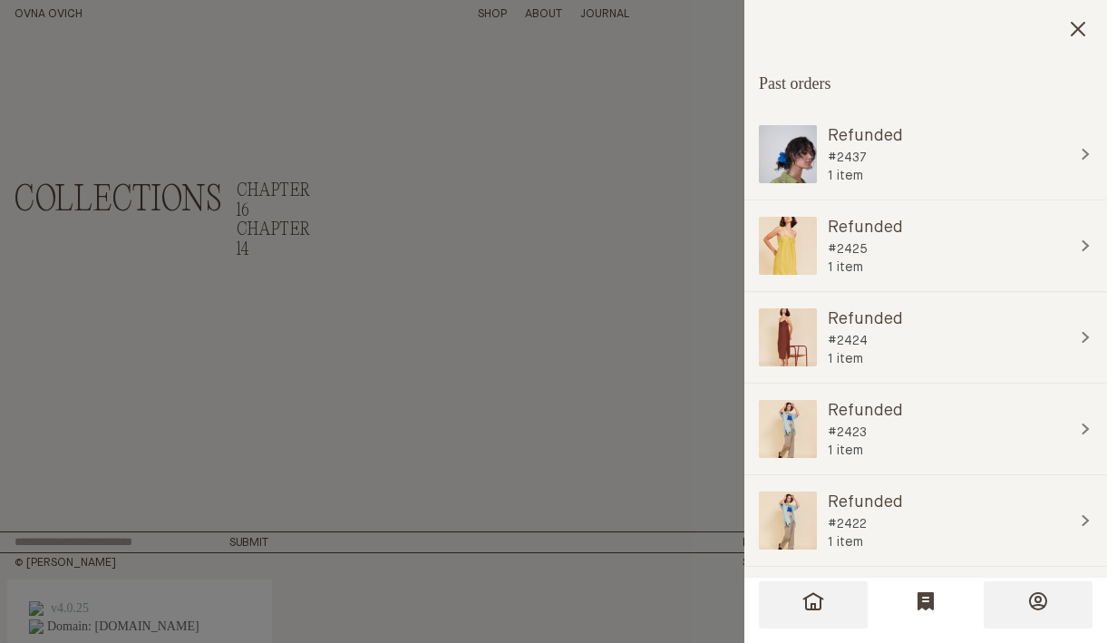
click at [1024, 604] on button "Profile" at bounding box center [1037, 604] width 109 height 47
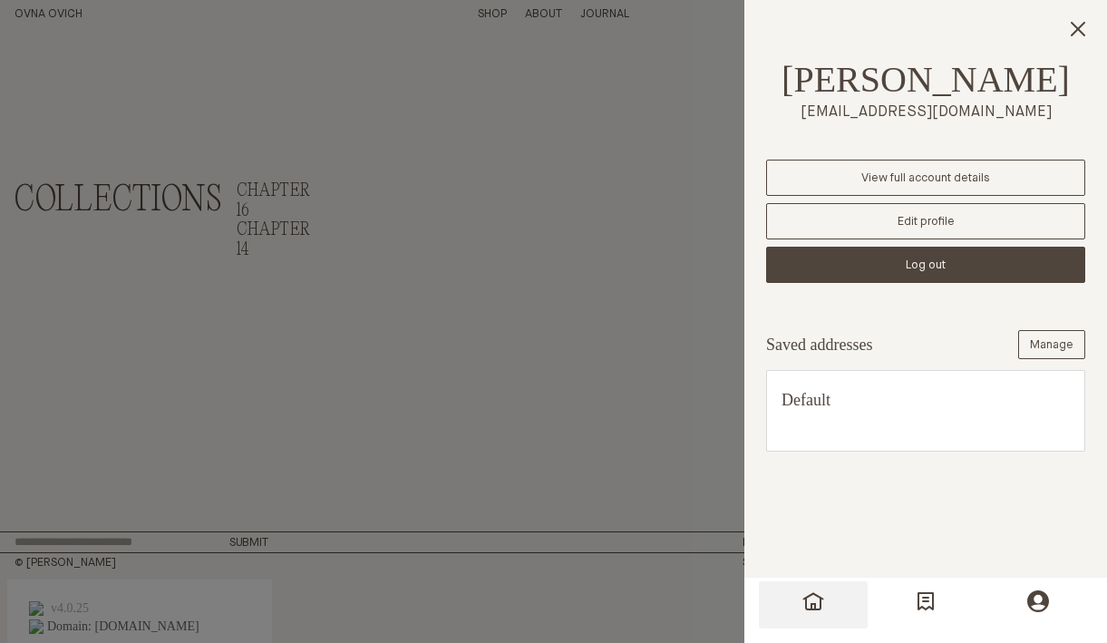
click at [910, 179] on span "View full account details" at bounding box center [925, 178] width 129 height 12
click at [861, 402] on h4 "Default" at bounding box center [925, 400] width 288 height 22
click at [1033, 348] on span "Manage" at bounding box center [1052, 345] width 44 height 12
click at [930, 593] on icon "Orders" at bounding box center [925, 601] width 15 height 16
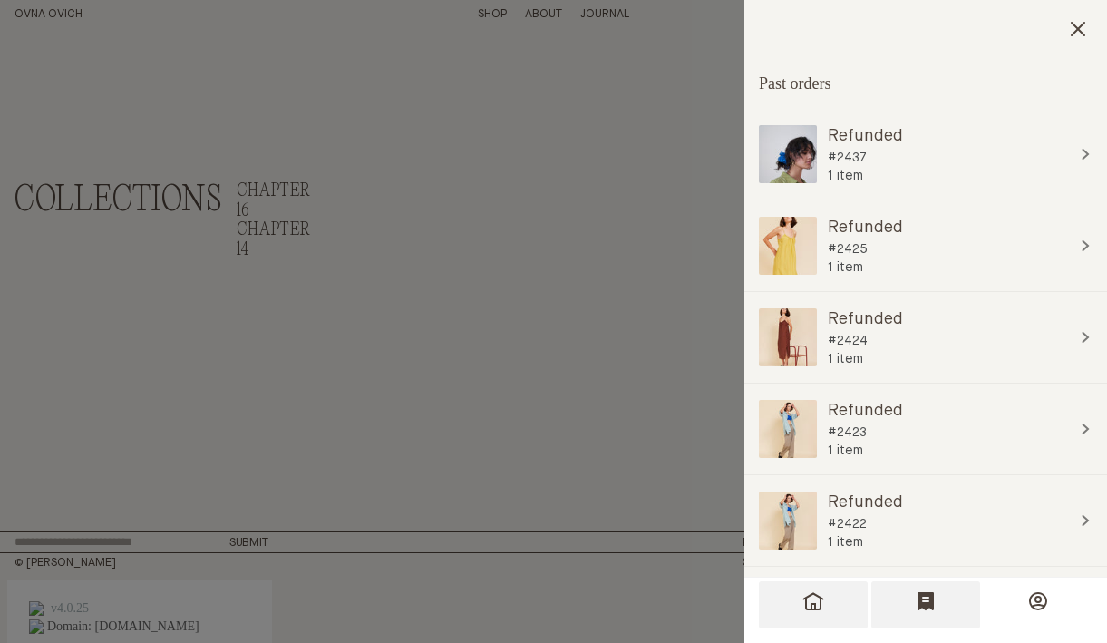
click at [812, 593] on icon "For You" at bounding box center [813, 601] width 21 height 18
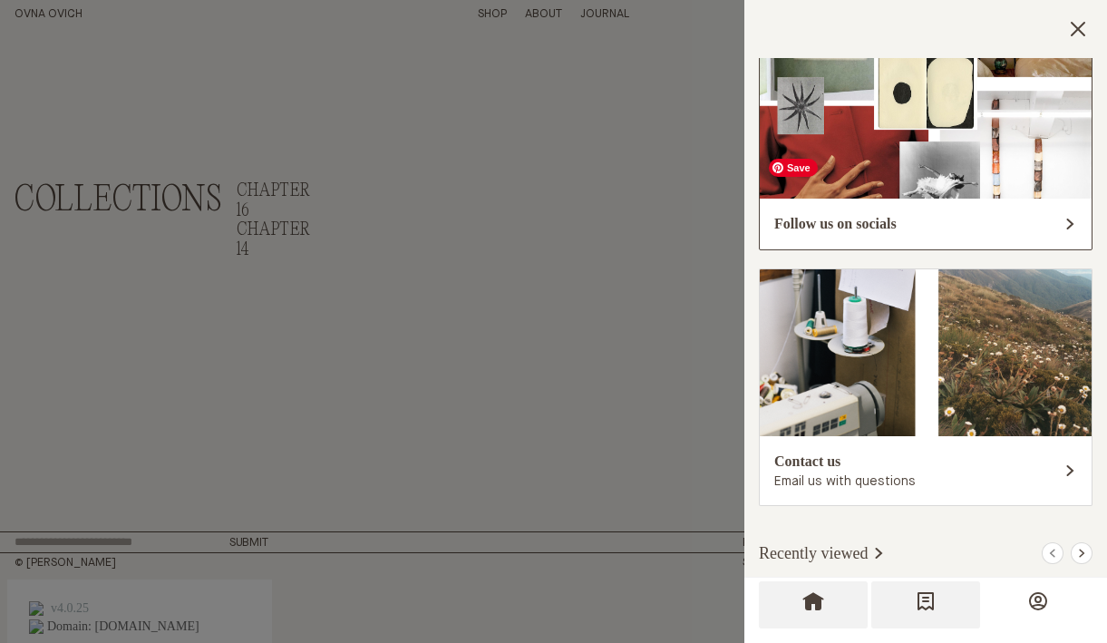
scroll to position [121, 0]
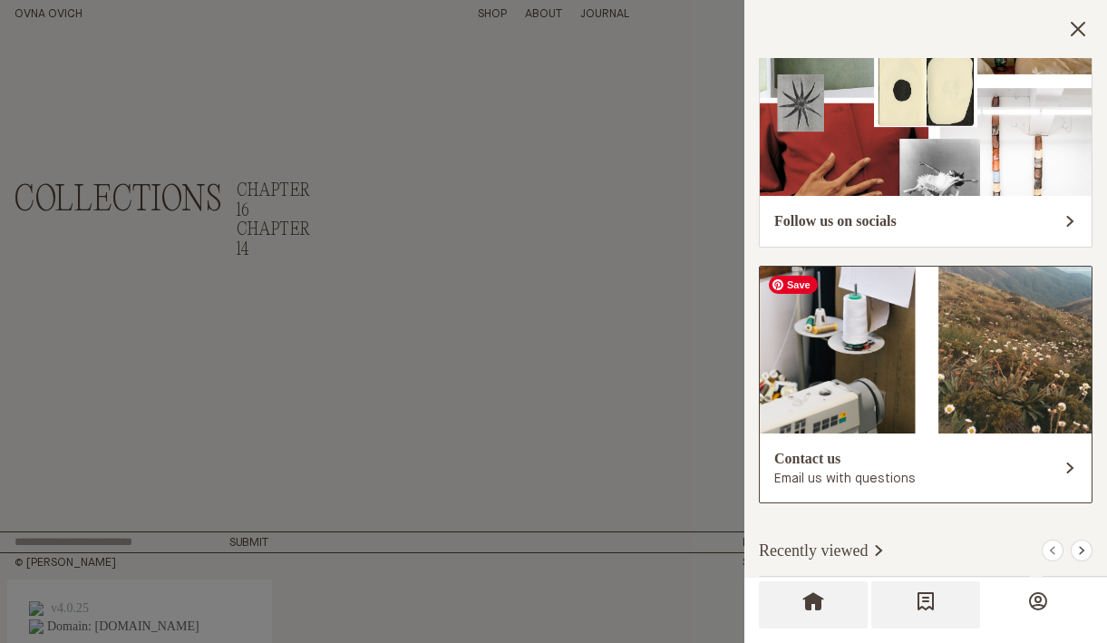
click at [910, 352] on img at bounding box center [925, 349] width 332 height 167
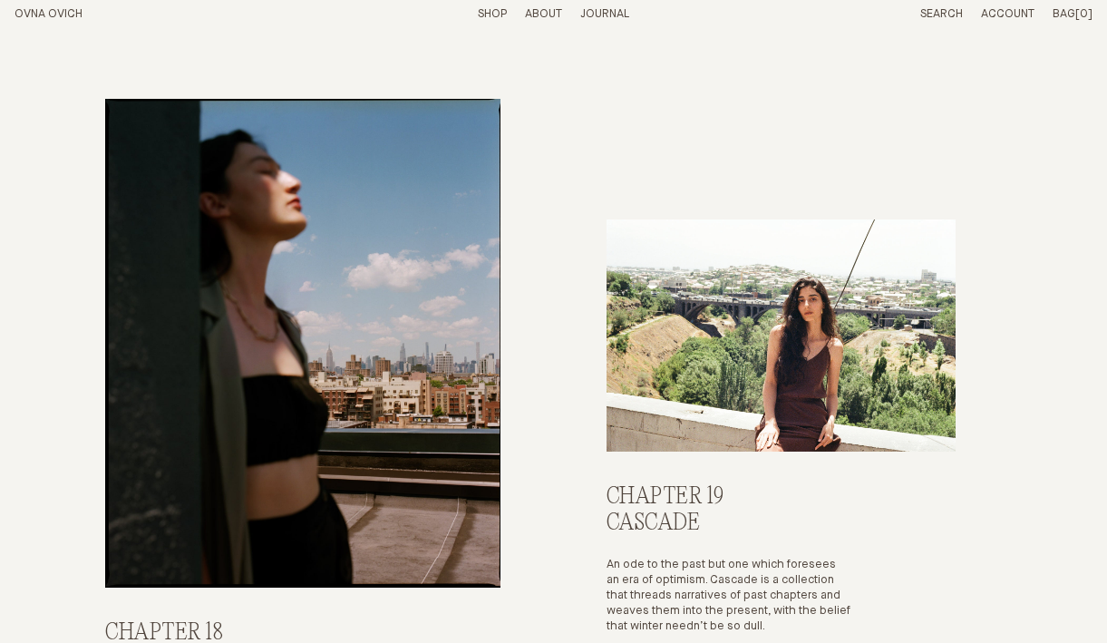
scroll to position [2521, 0]
